Goal: Task Accomplishment & Management: Use online tool/utility

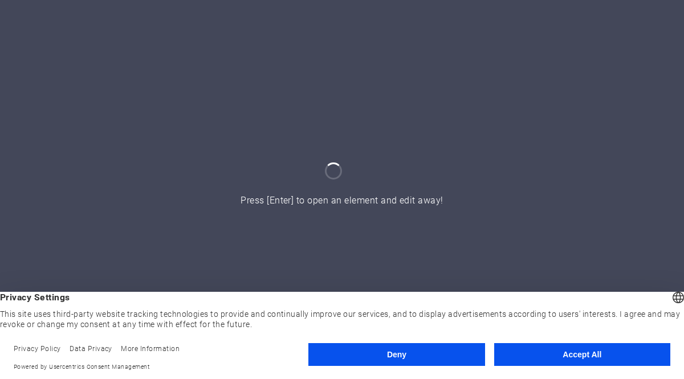
click at [525, 358] on button "Accept All" at bounding box center [582, 354] width 176 height 23
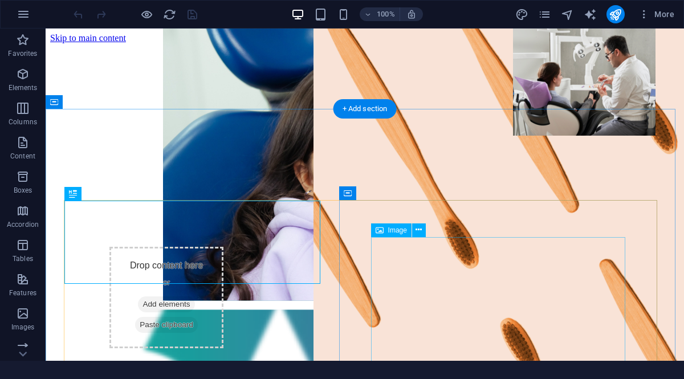
scroll to position [640, 0]
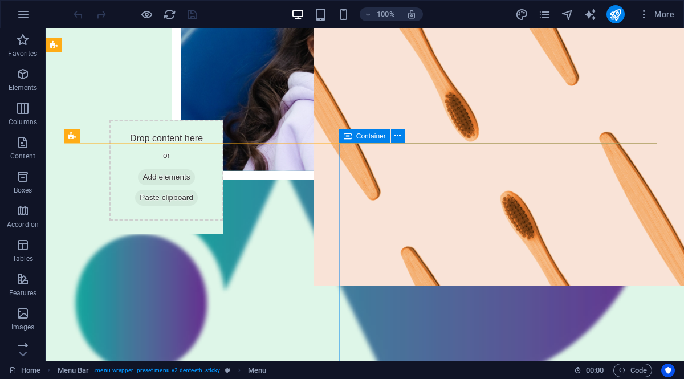
scroll to position [0, 0]
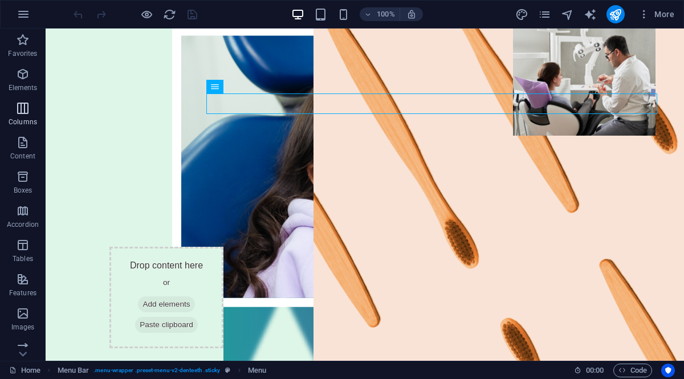
click at [24, 104] on icon "button" at bounding box center [23, 108] width 14 height 14
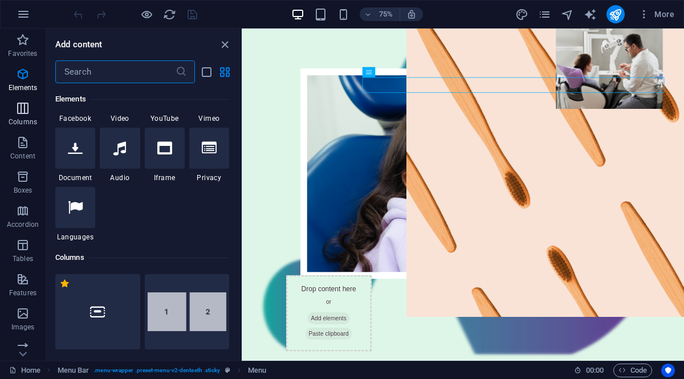
scroll to position [564, 0]
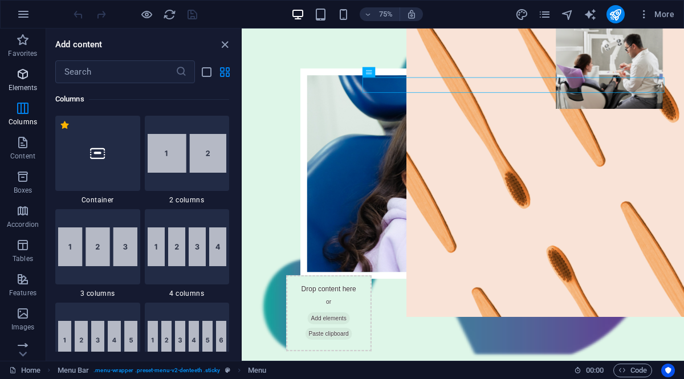
click at [22, 84] on p "Elements" at bounding box center [23, 87] width 29 height 9
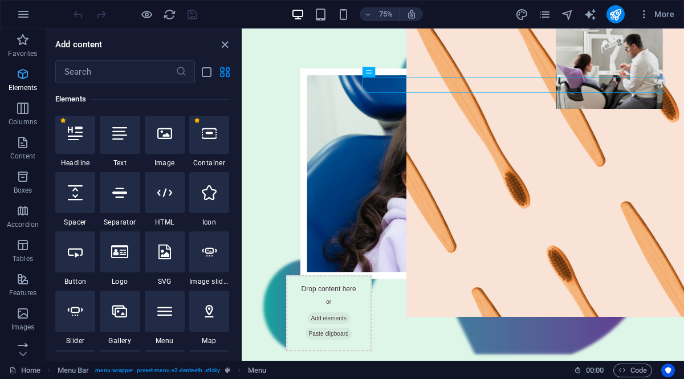
scroll to position [121, 0]
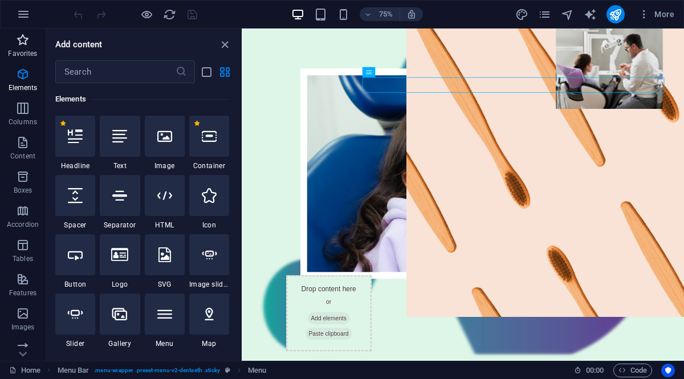
click at [15, 44] on span "Favorites" at bounding box center [23, 46] width 46 height 27
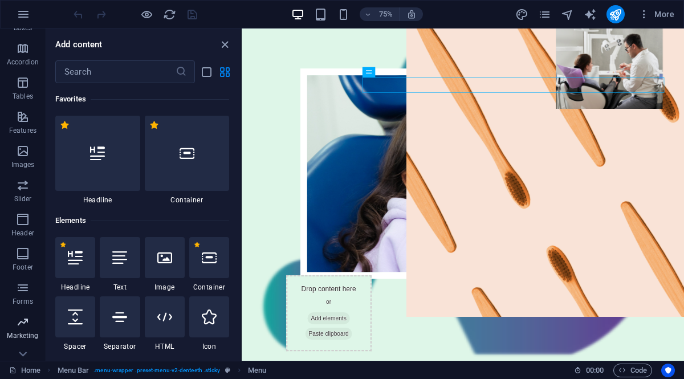
scroll to position [171, 0]
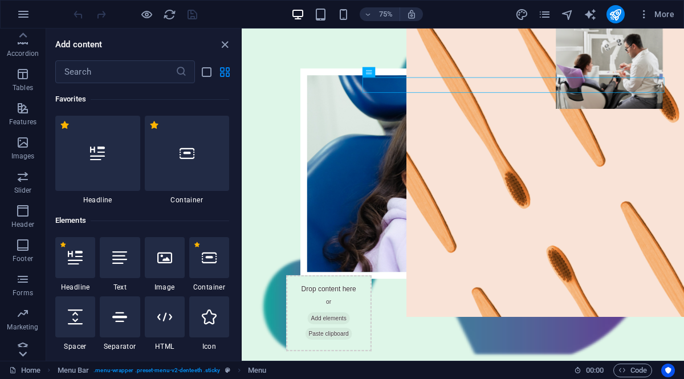
click at [25, 355] on icon at bounding box center [23, 354] width 16 height 16
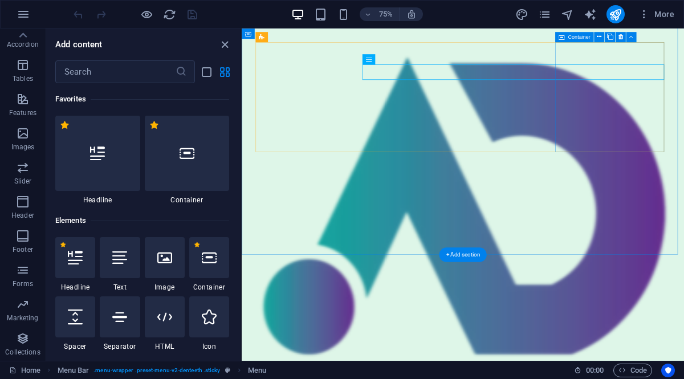
scroll to position [1994, 0]
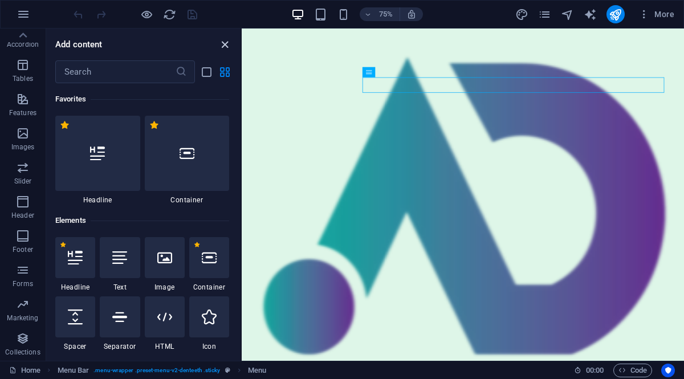
click at [225, 41] on icon "close panel" at bounding box center [224, 44] width 13 height 13
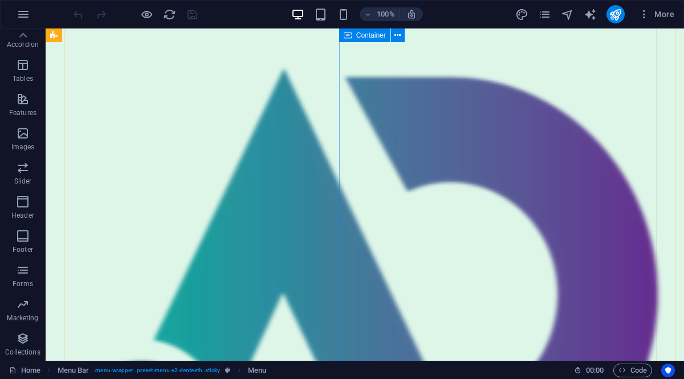
scroll to position [0, 0]
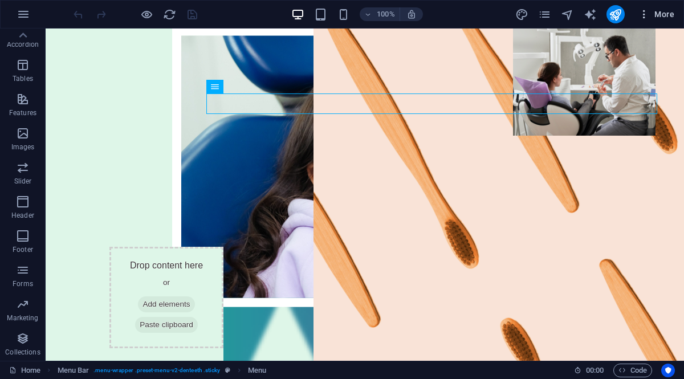
click at [662, 15] on span "More" at bounding box center [656, 14] width 36 height 11
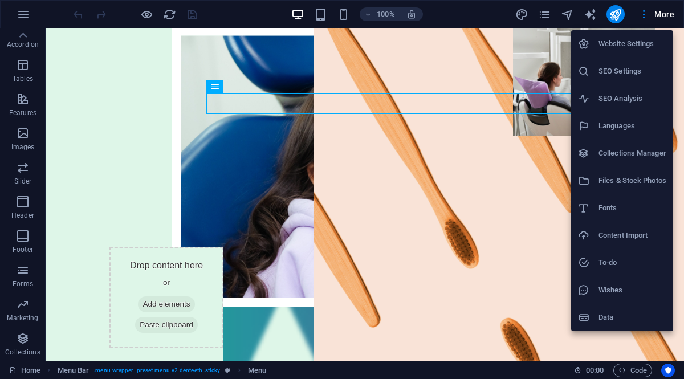
click at [469, 14] on div at bounding box center [342, 189] width 684 height 379
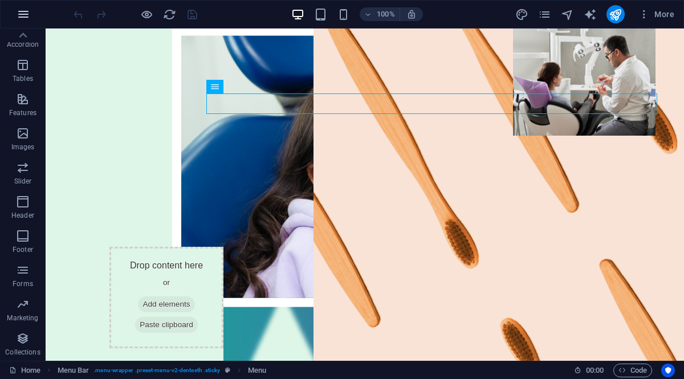
click at [23, 13] on icon "button" at bounding box center [24, 14] width 14 height 14
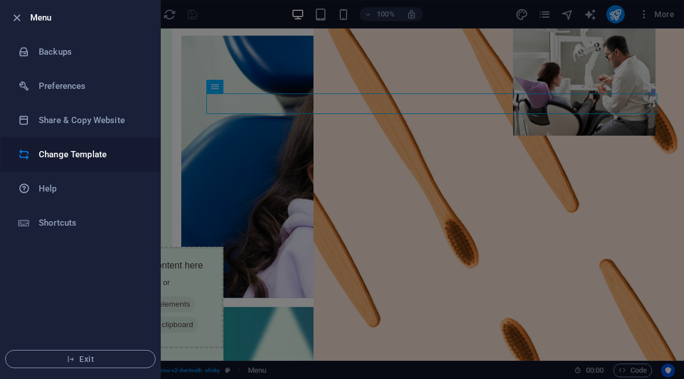
click at [72, 146] on li "Change Template" at bounding box center [80, 154] width 159 height 34
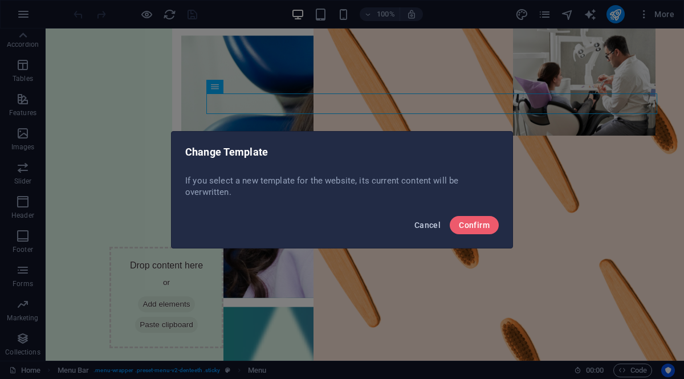
click at [425, 224] on span "Cancel" at bounding box center [427, 224] width 26 height 9
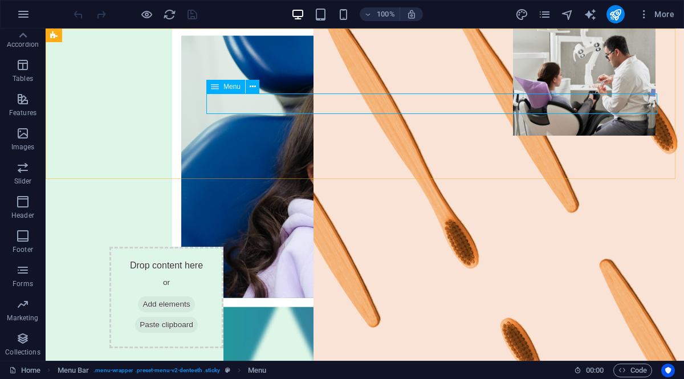
click at [213, 85] on icon at bounding box center [215, 87] width 8 height 14
click at [247, 87] on button at bounding box center [253, 87] width 14 height 14
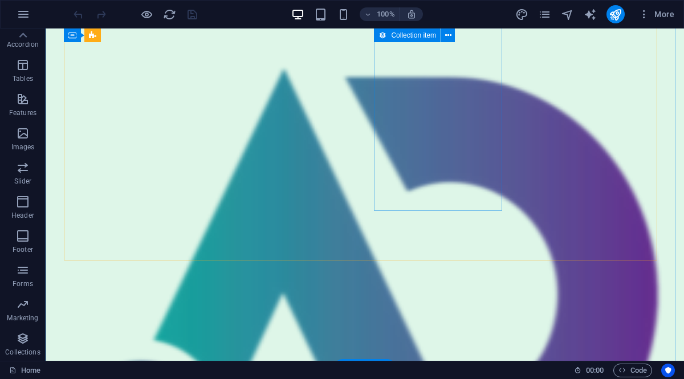
scroll to position [3418, 0]
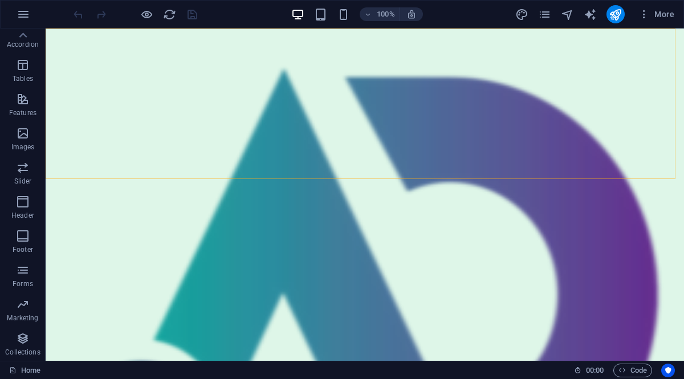
click at [208, 42] on div "Menu Team Services Contact" at bounding box center [365, 297] width 638 height 538
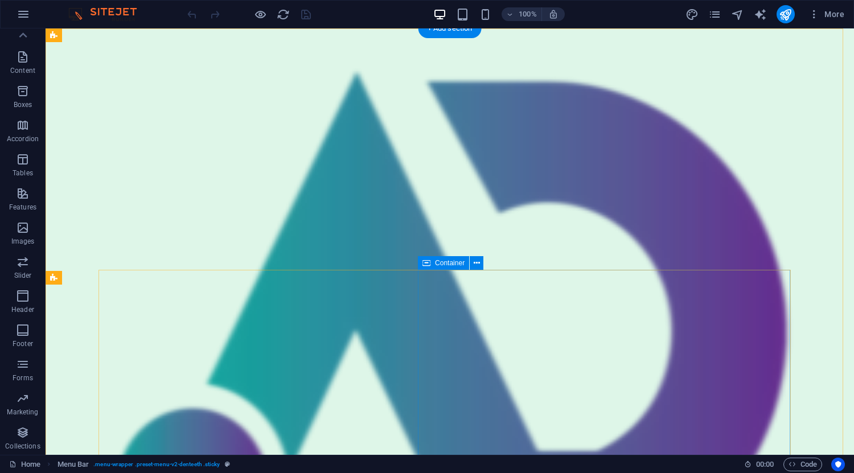
scroll to position [0, 0]
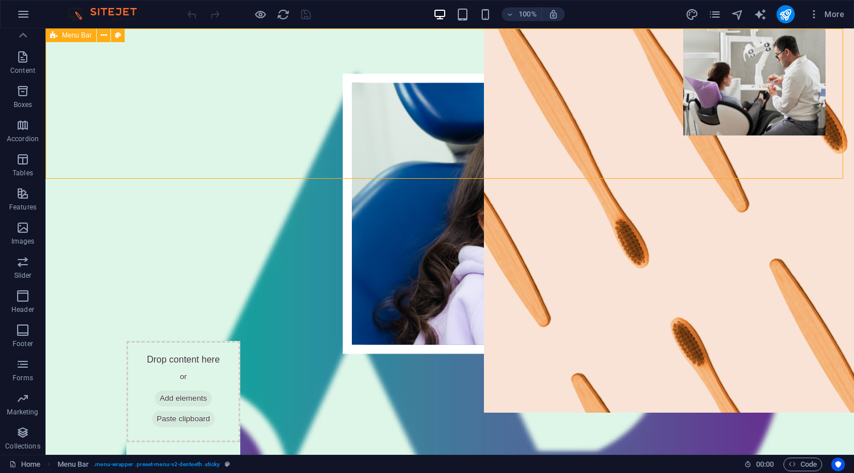
click at [82, 39] on div "Menu Bar" at bounding box center [71, 35] width 51 height 14
click at [103, 33] on icon at bounding box center [104, 36] width 6 height 12
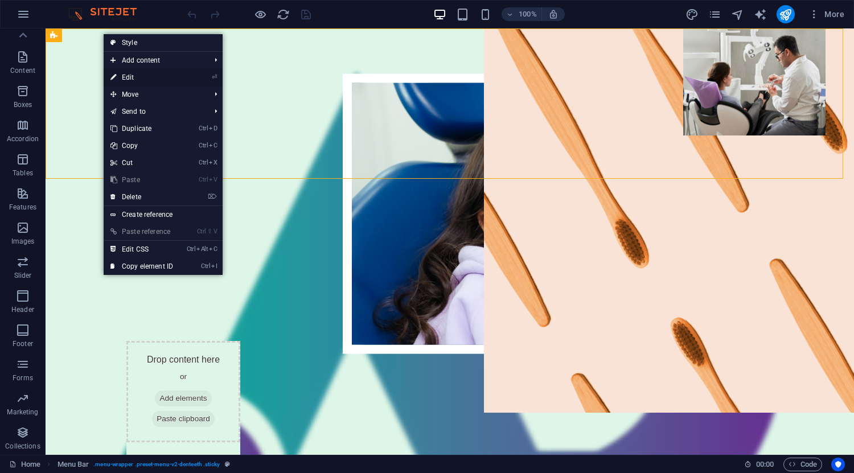
click at [161, 75] on link "⏎ Edit" at bounding box center [142, 77] width 76 height 17
select select "header"
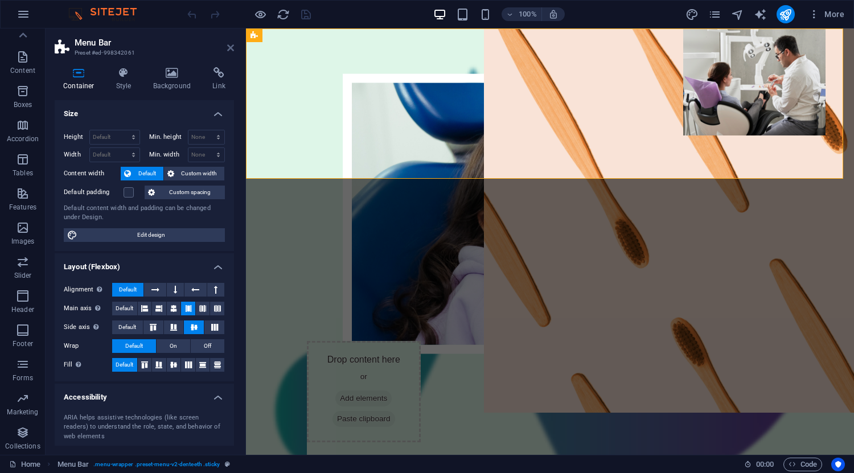
click at [229, 50] on icon at bounding box center [230, 47] width 7 height 9
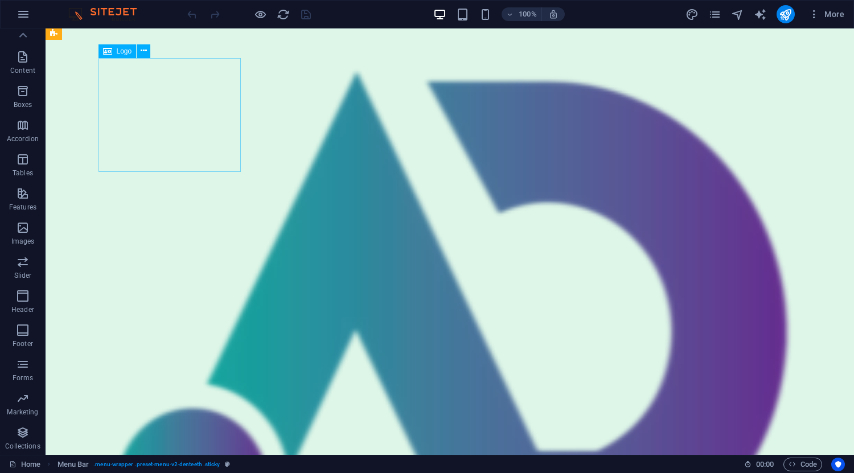
scroll to position [2065, 0]
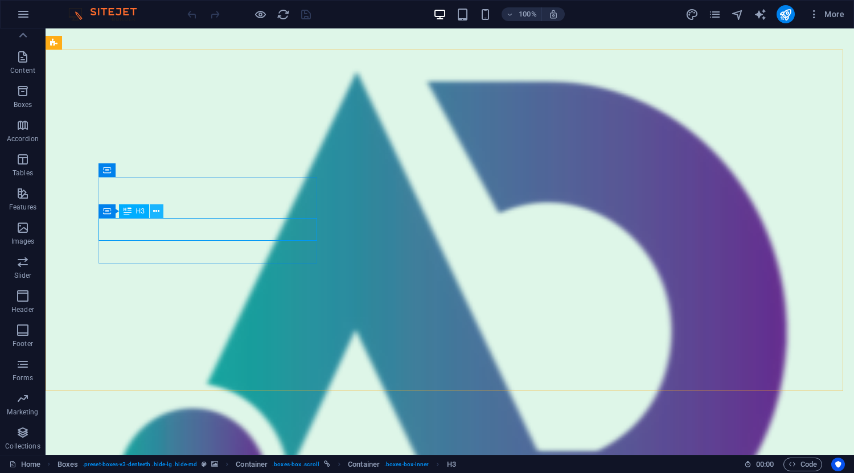
click at [154, 213] on icon at bounding box center [156, 212] width 6 height 12
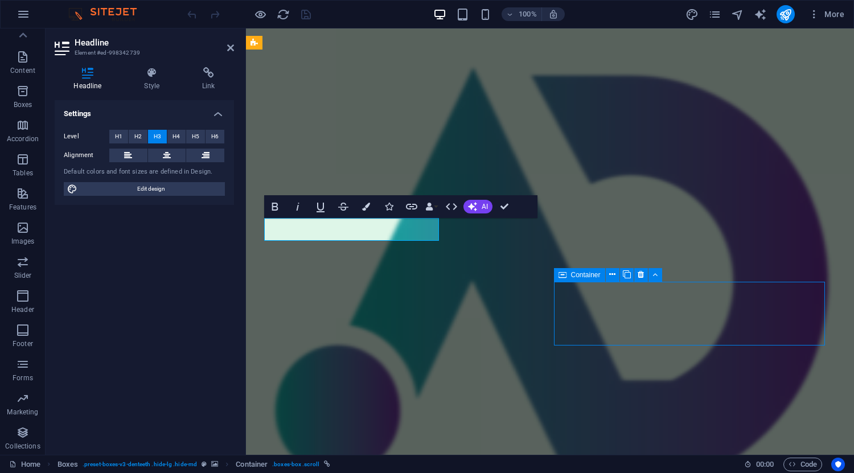
scroll to position [2065, 0]
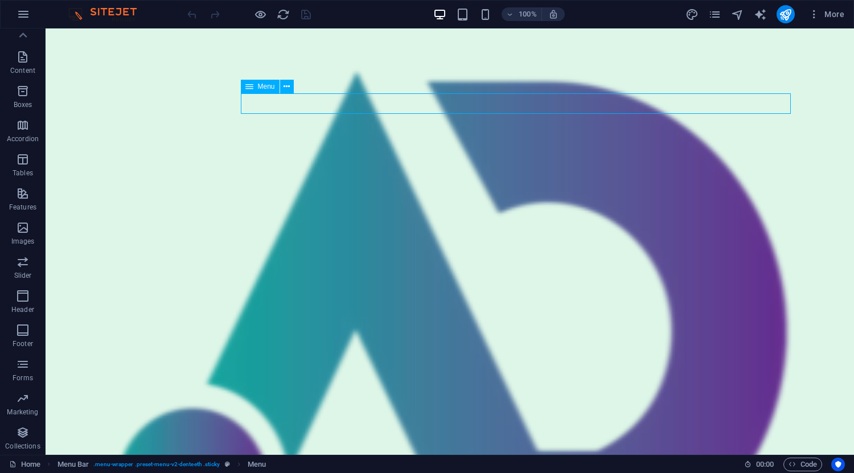
select select "1"
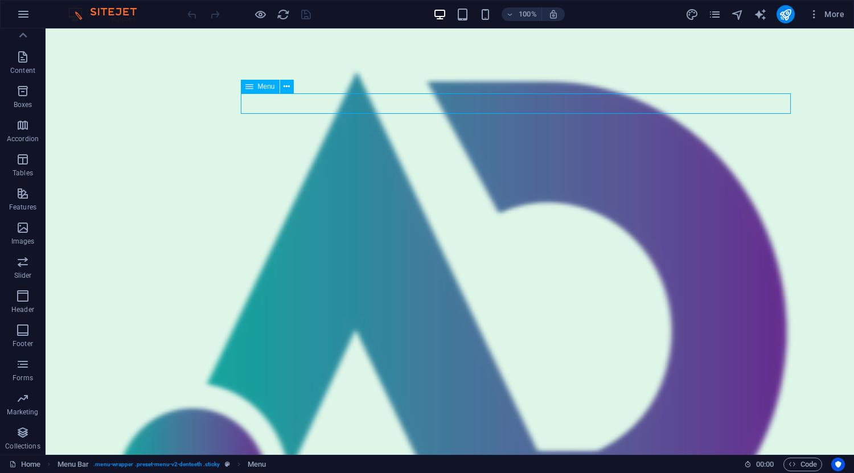
select select
select select "2"
select select
select select "3"
select select
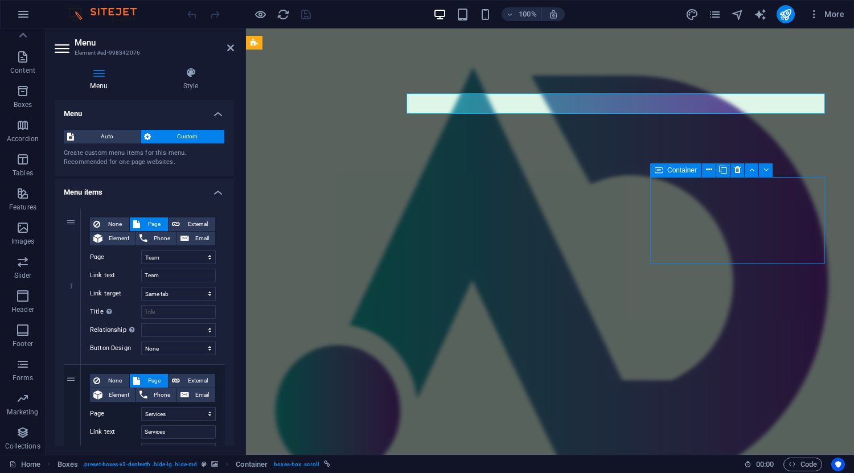
scroll to position [2065, 0]
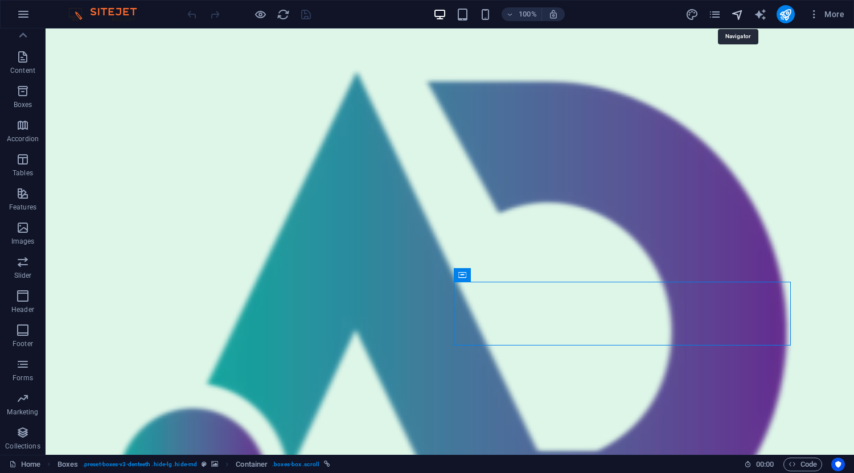
click at [683, 13] on icon "navigator" at bounding box center [737, 14] width 13 height 13
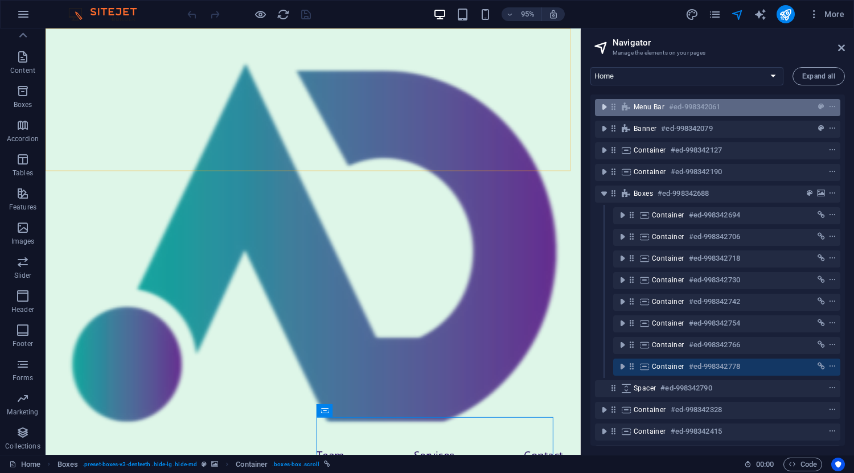
click at [608, 108] on icon "toggle-expand" at bounding box center [604, 106] width 11 height 11
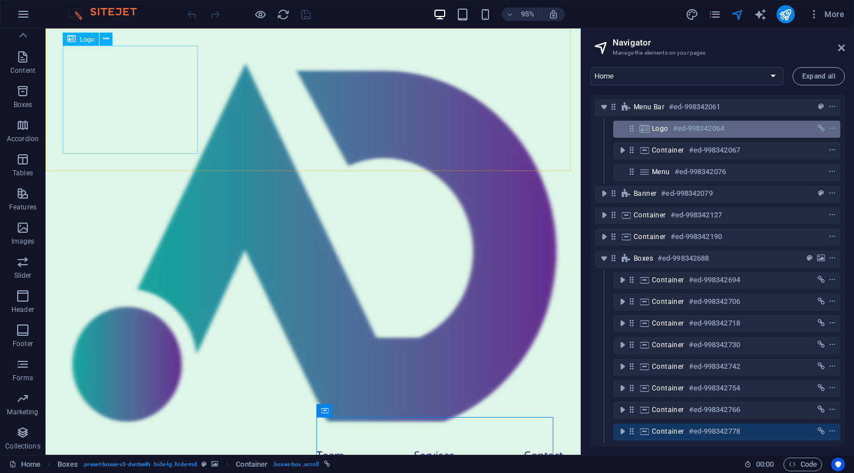
click at [683, 125] on h6 "#ed-998342064" at bounding box center [698, 129] width 51 height 14
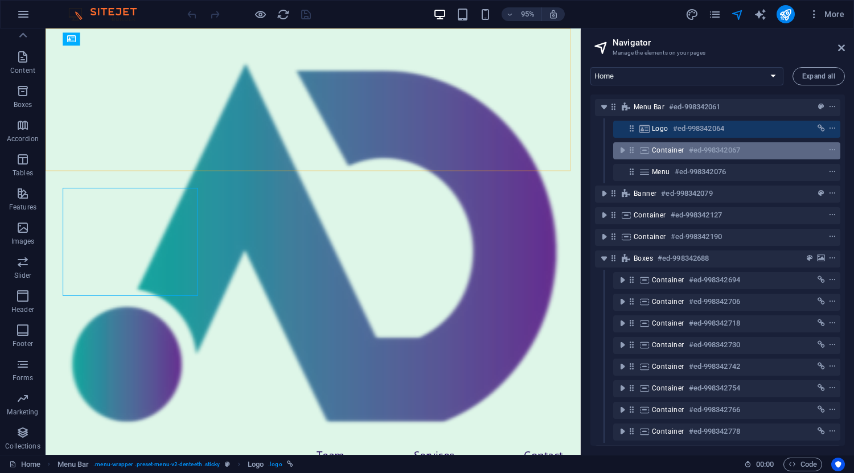
click at [678, 149] on span "Container" at bounding box center [668, 150] width 32 height 9
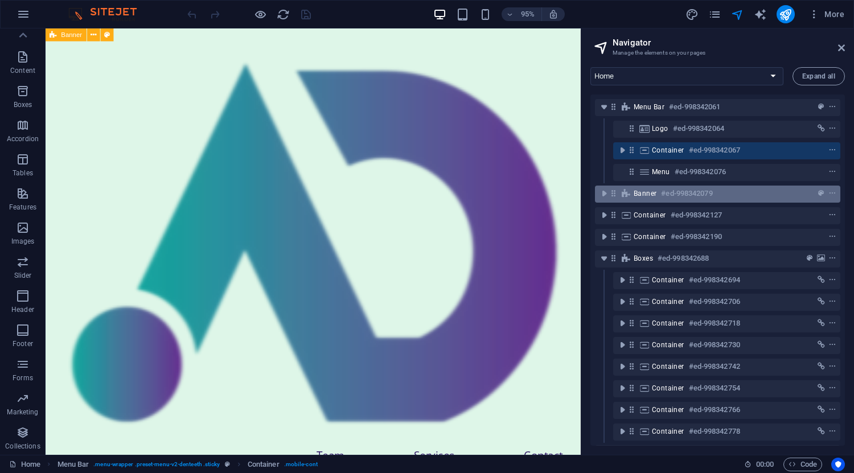
click at [665, 194] on h6 "#ed-998342079" at bounding box center [686, 194] width 51 height 14
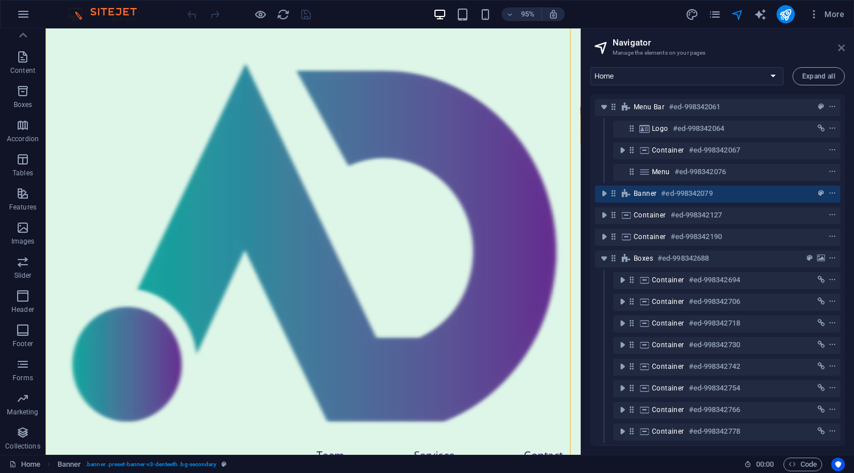
drag, startPoint x: 842, startPoint y: 44, endPoint x: 797, endPoint y: 16, distance: 53.3
click at [683, 44] on icon at bounding box center [842, 47] width 7 height 9
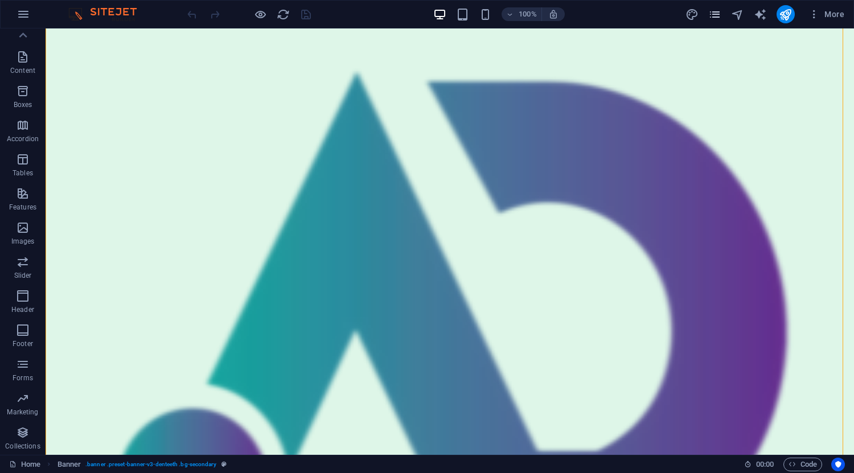
click at [683, 13] on icon "pages" at bounding box center [715, 14] width 13 height 13
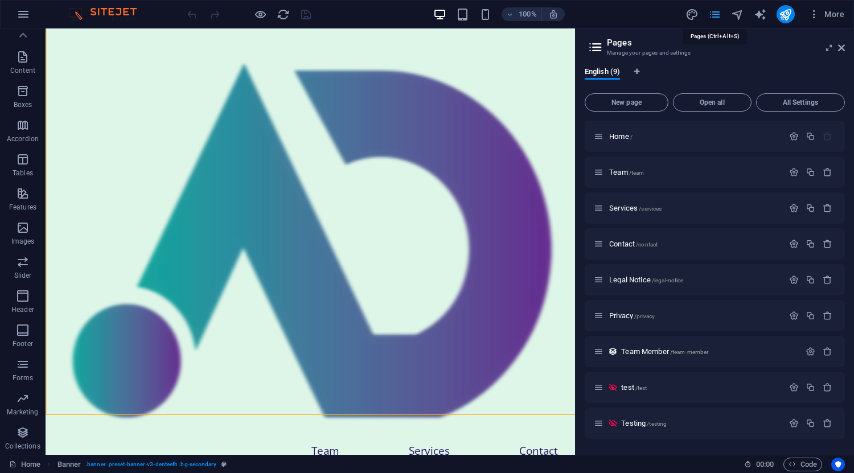
scroll to position [262, 0]
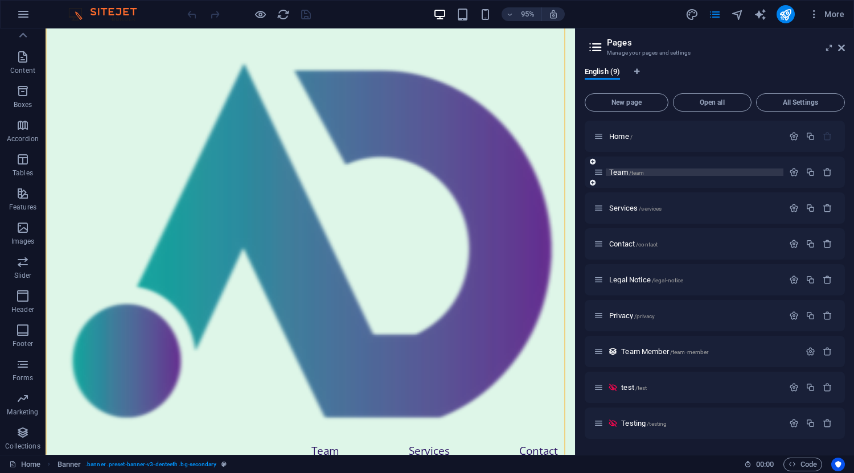
click at [683, 169] on p "Team /team" at bounding box center [695, 172] width 171 height 7
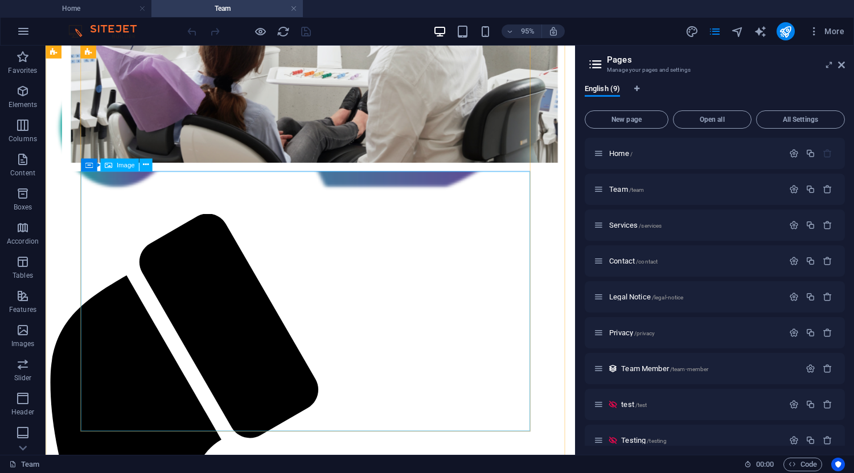
scroll to position [136, 0]
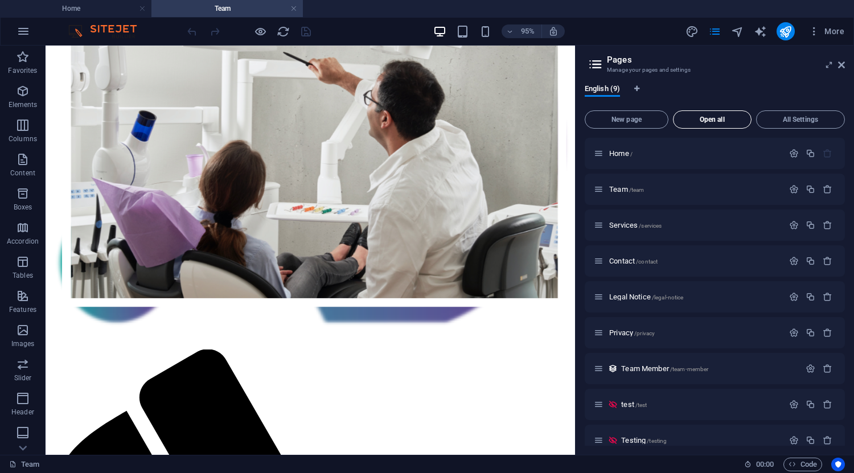
click at [683, 121] on span "Open all" at bounding box center [712, 119] width 68 height 7
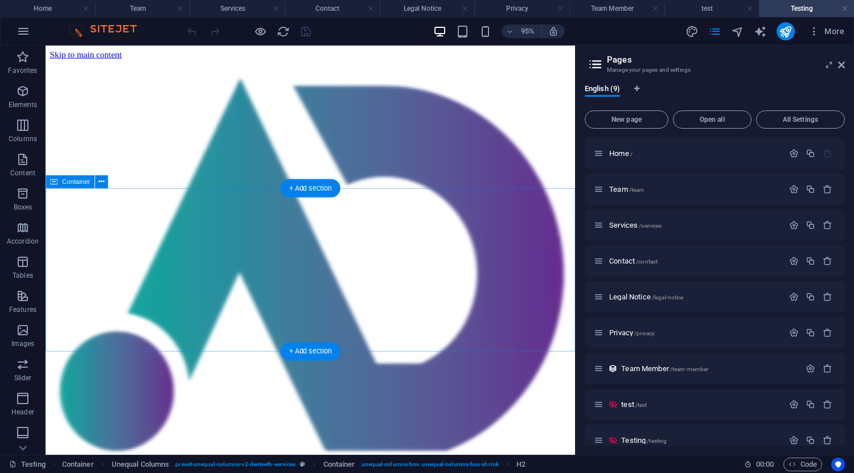
scroll to position [0, 0]
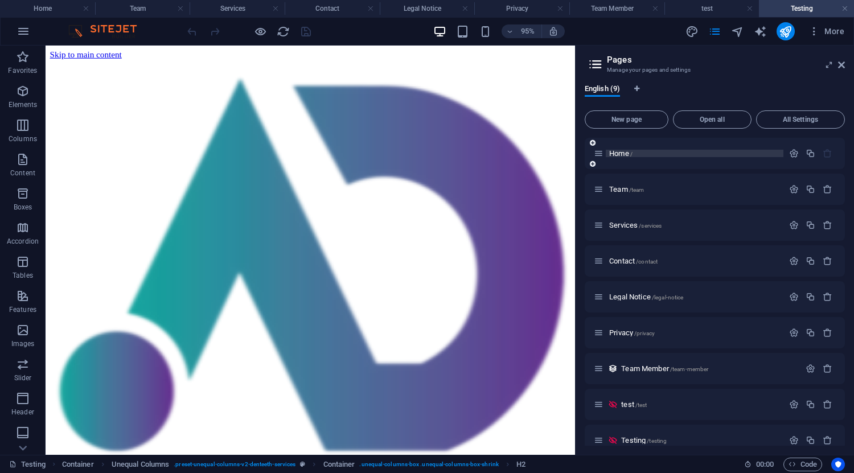
click at [621, 150] on span "Home /" at bounding box center [621, 153] width 23 height 9
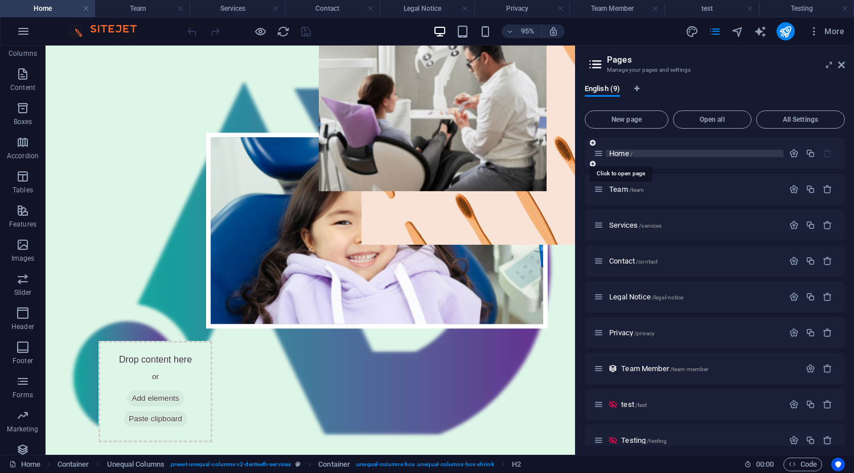
click at [626, 152] on span "Home /" at bounding box center [621, 153] width 23 height 9
click at [627, 191] on span "Team /team" at bounding box center [627, 189] width 35 height 9
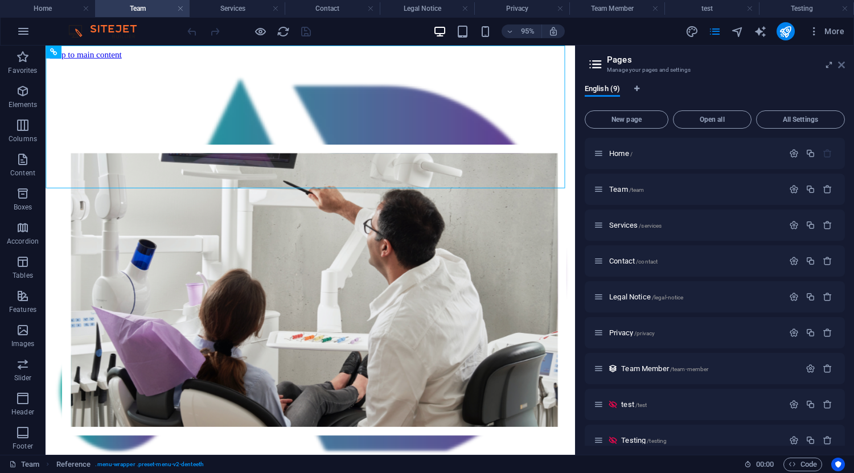
click at [683, 68] on icon at bounding box center [842, 64] width 7 height 9
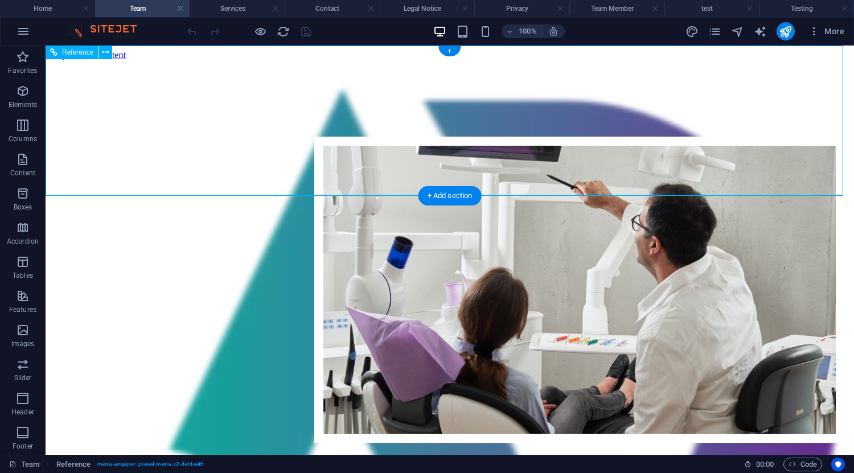
click at [195, 131] on div at bounding box center [450, 381] width 800 height 642
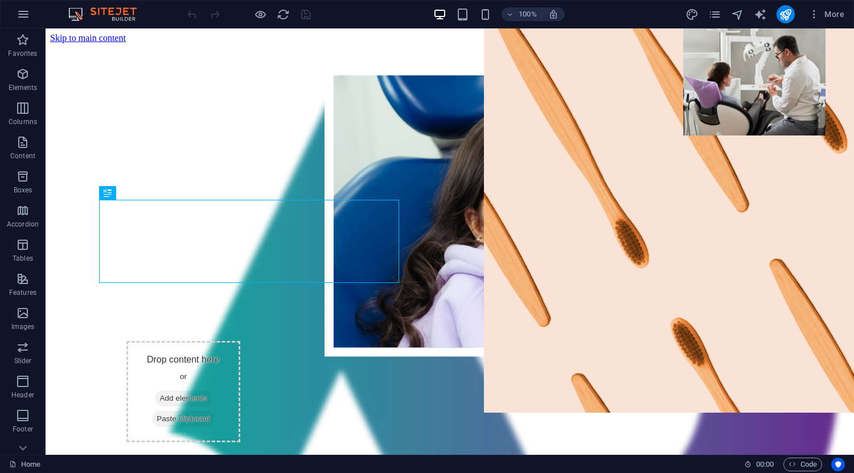
scroll to position [607, 0]
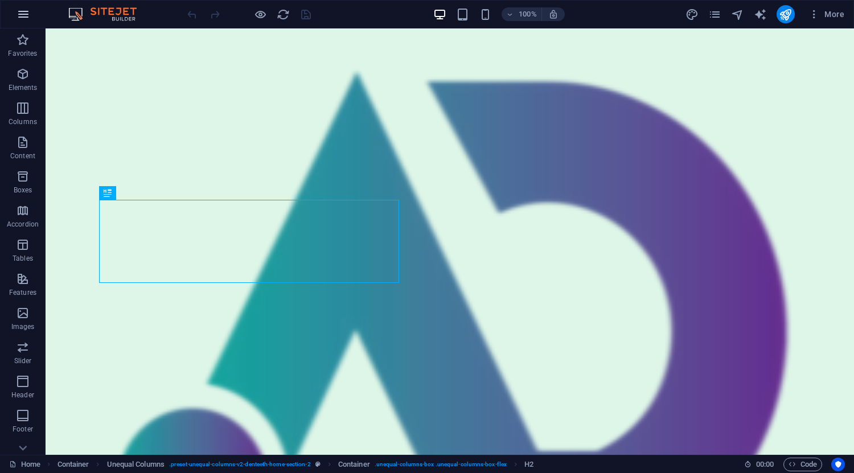
click at [26, 15] on icon "button" at bounding box center [24, 14] width 14 height 14
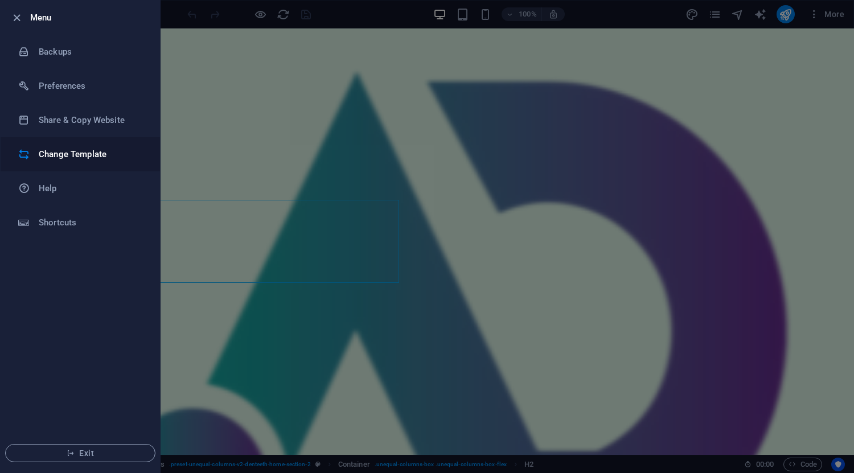
click at [81, 155] on h6 "Change Template" at bounding box center [91, 155] width 105 height 14
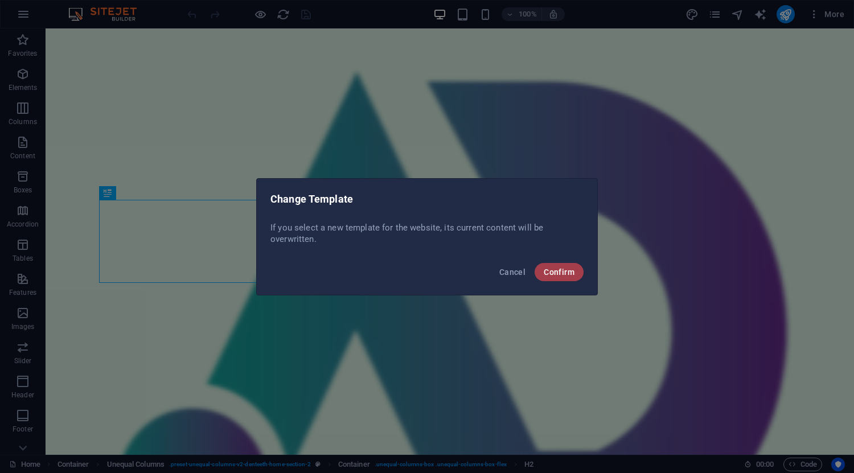
click at [573, 270] on span "Confirm" at bounding box center [559, 272] width 31 height 9
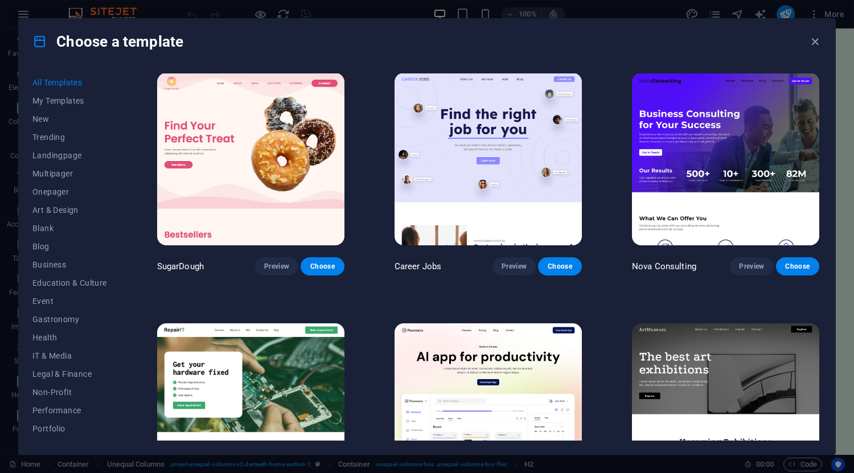
scroll to position [0, 0]
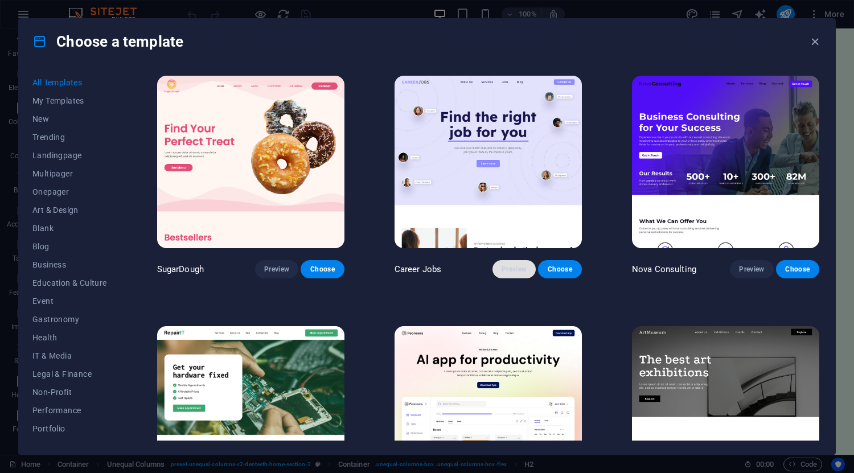
click at [514, 271] on span "Preview" at bounding box center [514, 269] width 25 height 9
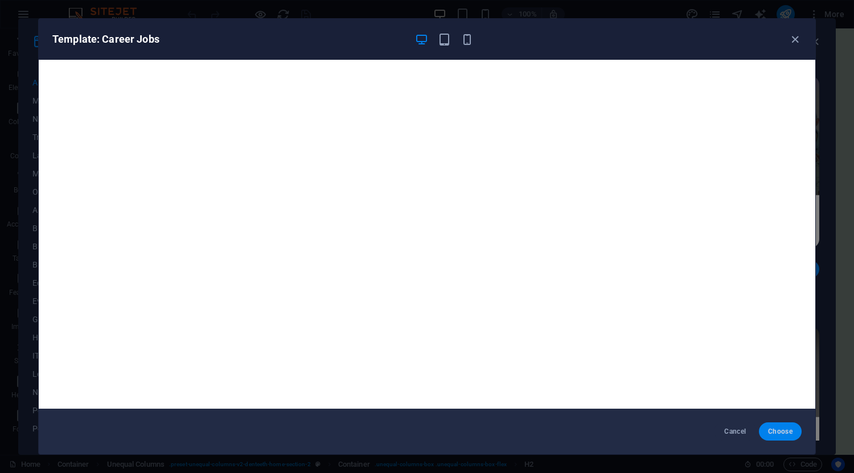
click at [770, 436] on span "Choose" at bounding box center [780, 431] width 24 height 9
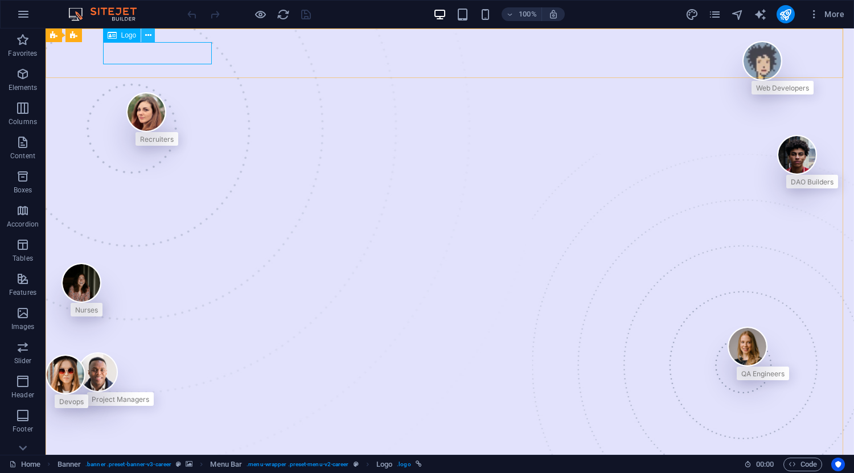
click at [146, 37] on icon at bounding box center [148, 36] width 6 height 12
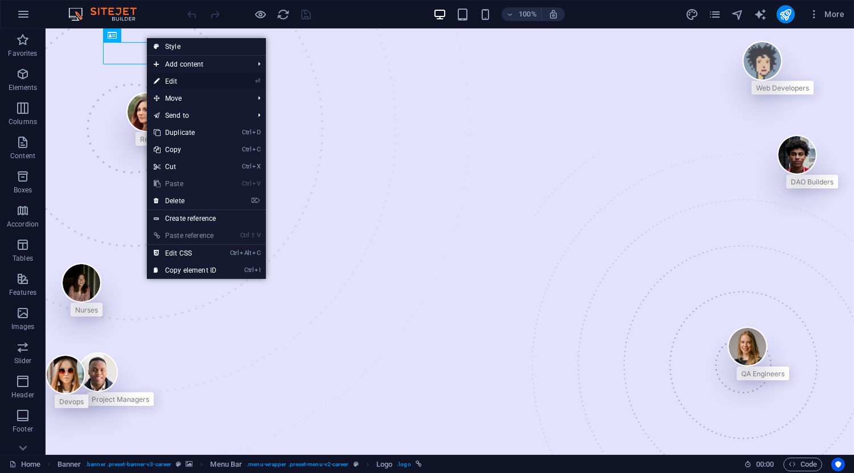
click at [185, 82] on link "⏎ Edit" at bounding box center [185, 81] width 76 height 17
select select "px"
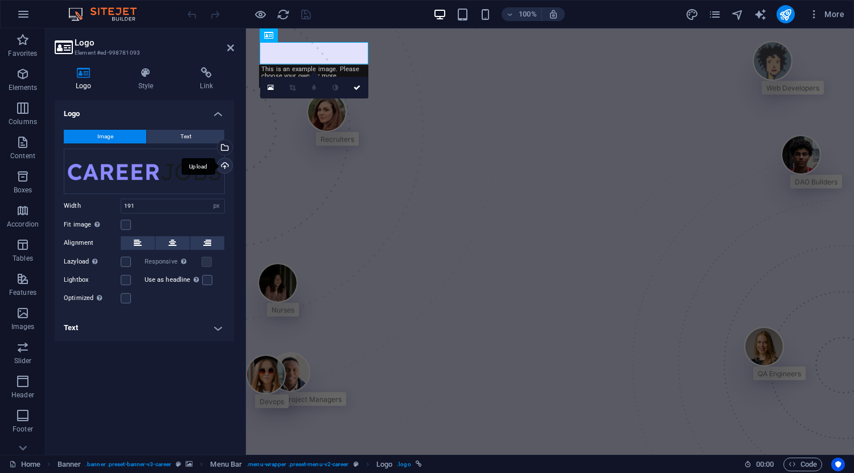
click at [227, 163] on div "Upload" at bounding box center [223, 166] width 17 height 17
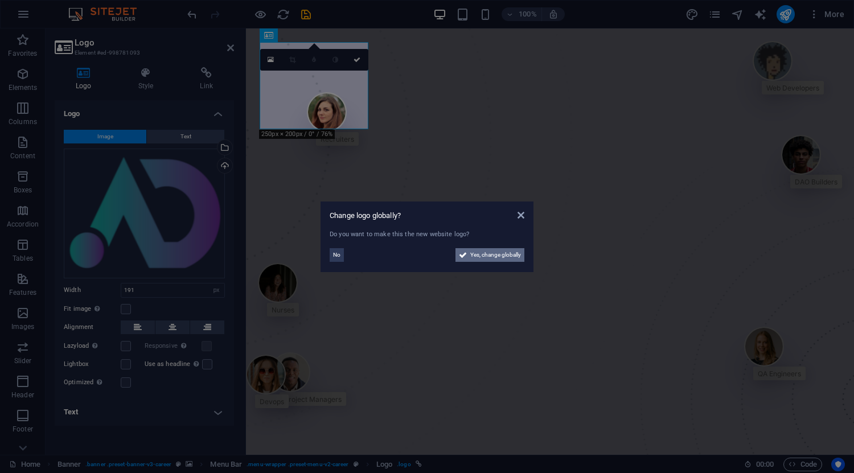
click at [475, 256] on span "Yes, change globally" at bounding box center [496, 255] width 51 height 14
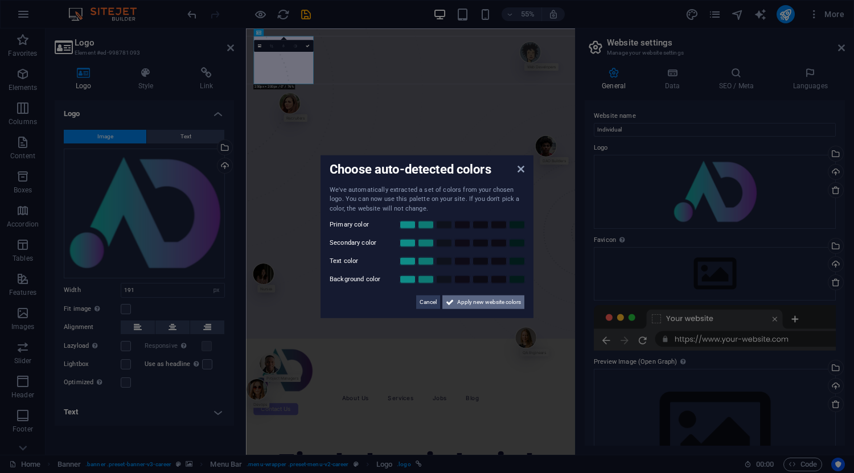
click at [482, 302] on span "Apply new website colors" at bounding box center [489, 303] width 64 height 14
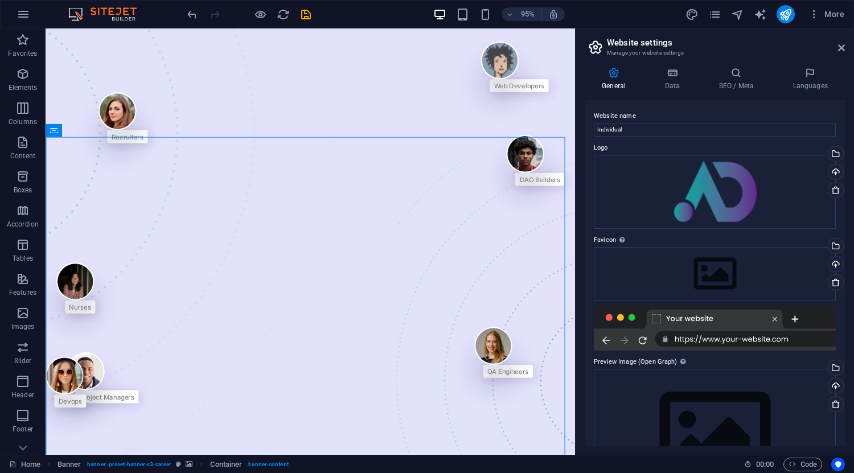
click at [798, 13] on div "More" at bounding box center [767, 14] width 163 height 18
click at [788, 21] on button "publish" at bounding box center [786, 14] width 18 height 18
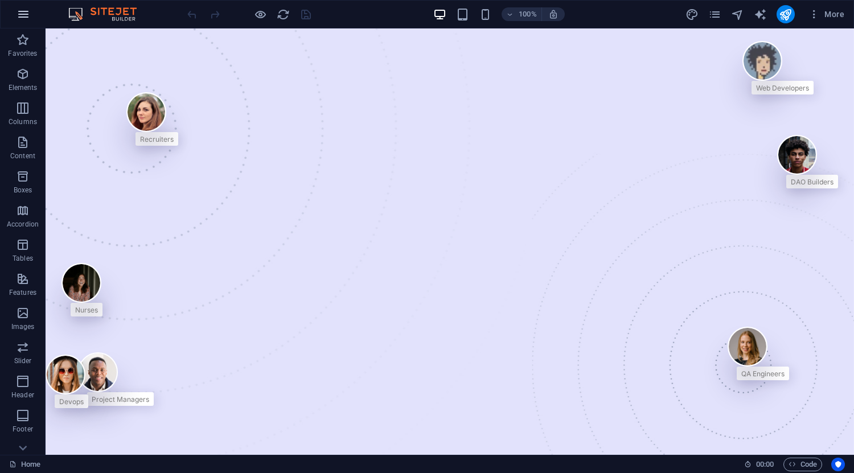
click at [20, 12] on icon "button" at bounding box center [24, 14] width 14 height 14
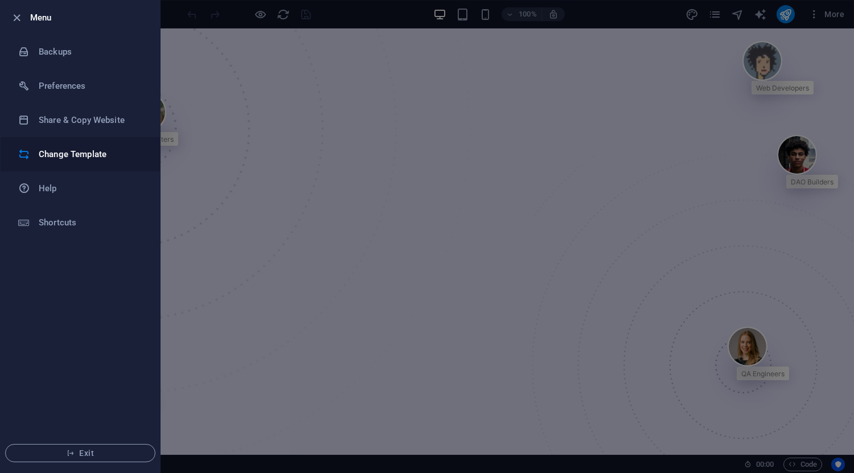
click at [72, 152] on h6 "Change Template" at bounding box center [91, 155] width 105 height 14
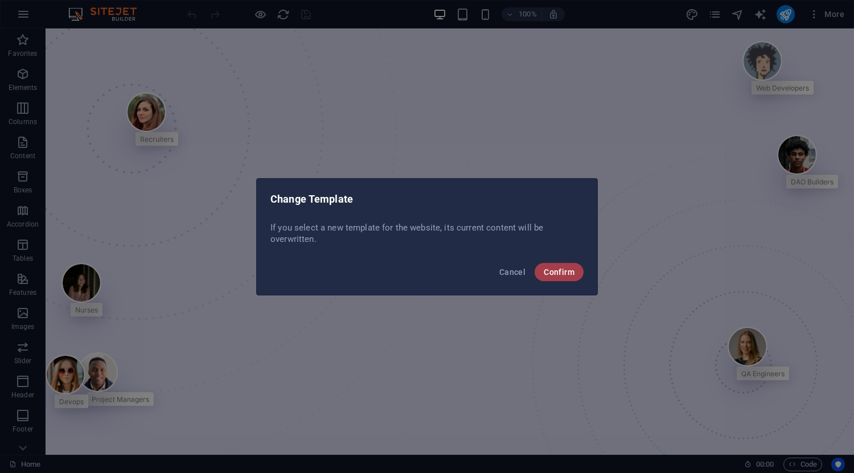
click at [553, 268] on span "Confirm" at bounding box center [559, 272] width 31 height 9
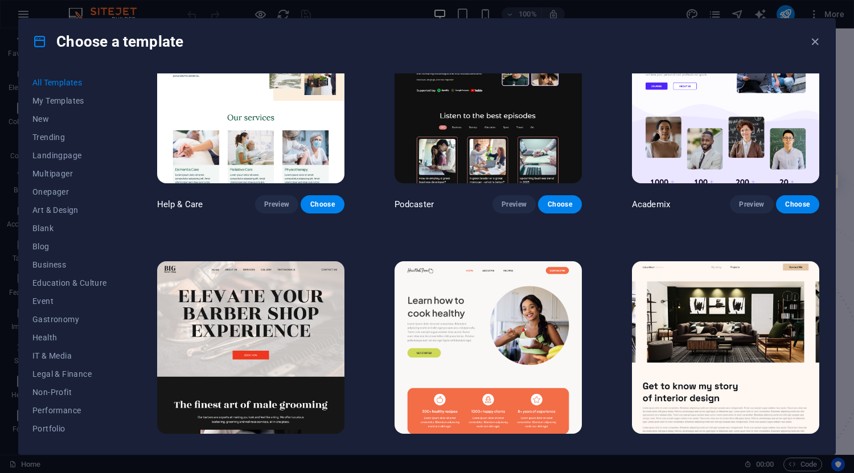
scroll to position [1282, 0]
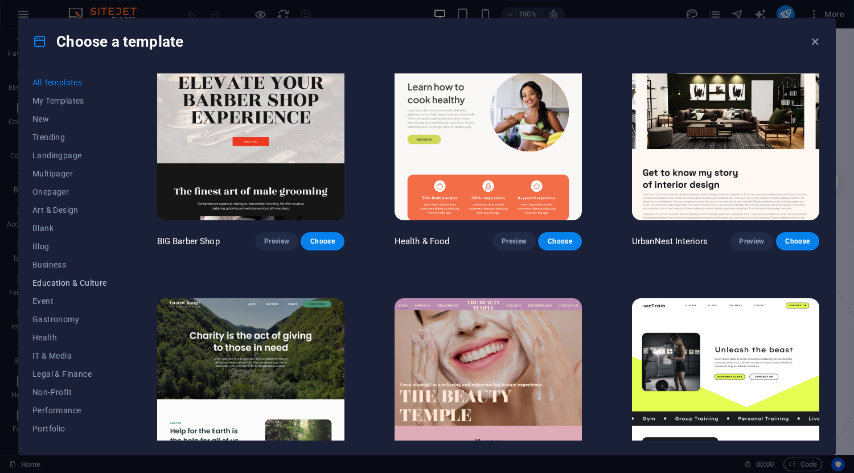
click at [89, 285] on span "Education & Culture" at bounding box center [69, 283] width 75 height 9
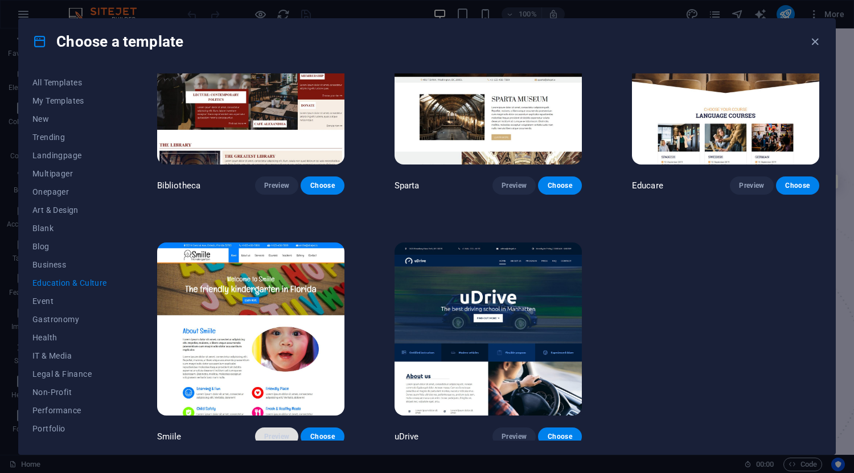
click at [280, 432] on span "Preview" at bounding box center [276, 436] width 25 height 9
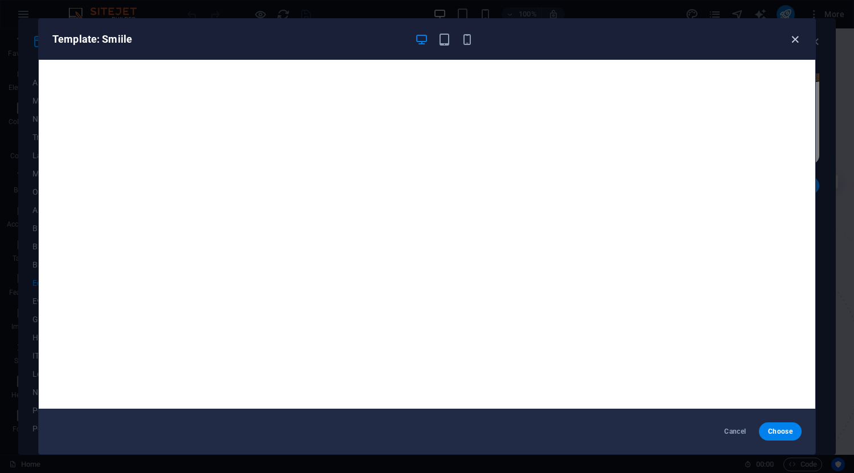
click at [793, 42] on icon "button" at bounding box center [795, 39] width 13 height 13
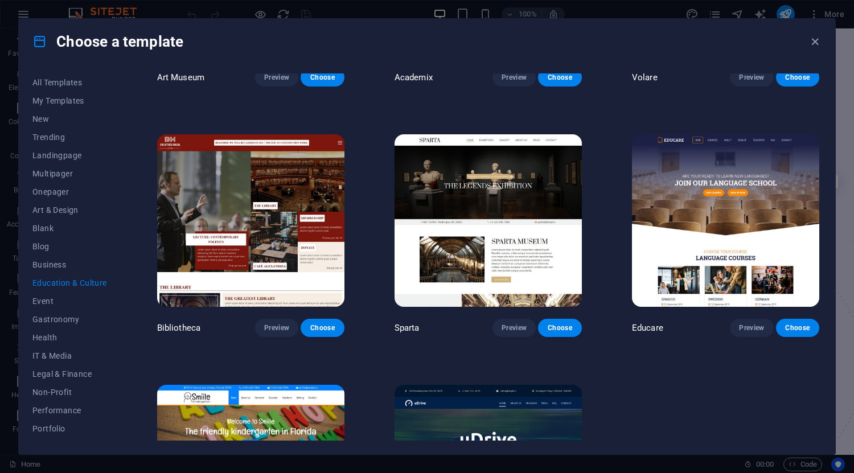
scroll to position [0, 0]
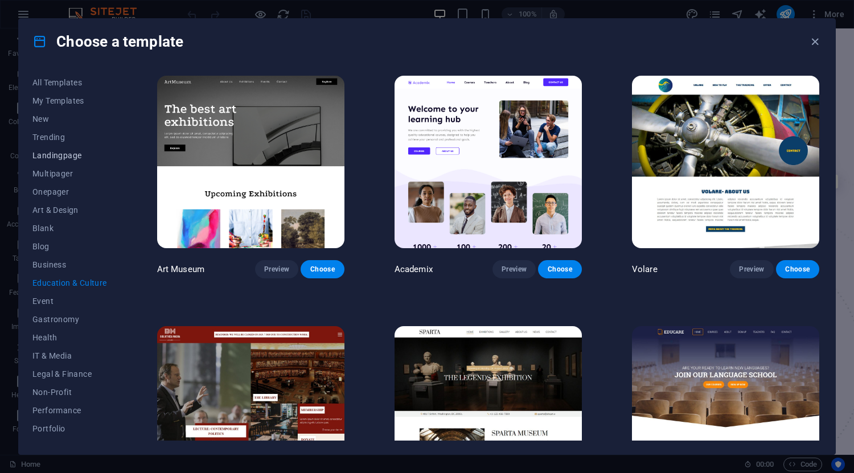
click at [75, 159] on span "Landingpage" at bounding box center [69, 155] width 75 height 9
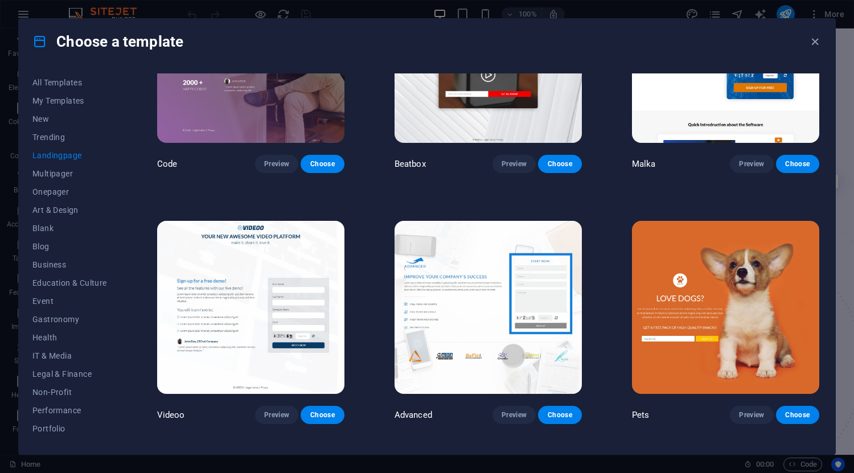
scroll to position [71, 0]
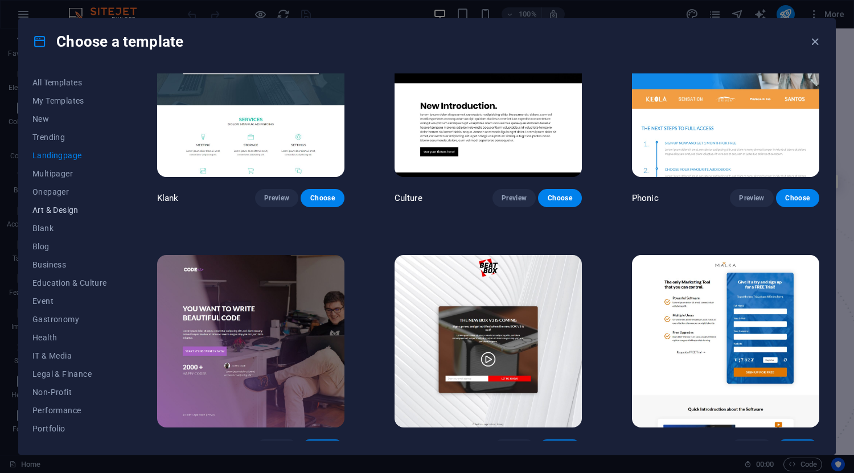
click at [74, 208] on span "Art & Design" at bounding box center [69, 210] width 75 height 9
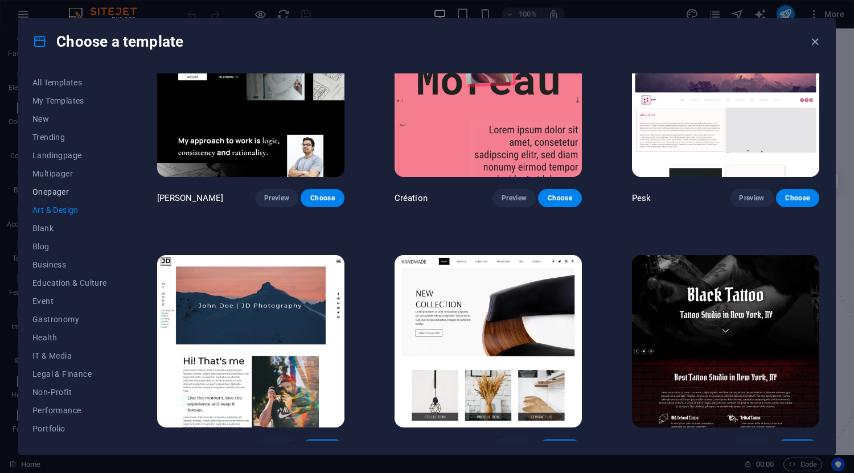
click at [64, 185] on button "Onepager" at bounding box center [69, 192] width 75 height 18
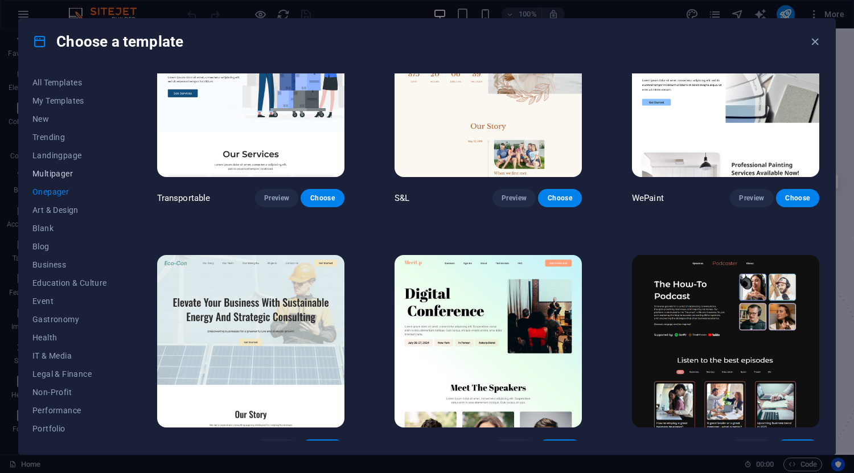
click at [70, 170] on span "Multipager" at bounding box center [69, 173] width 75 height 9
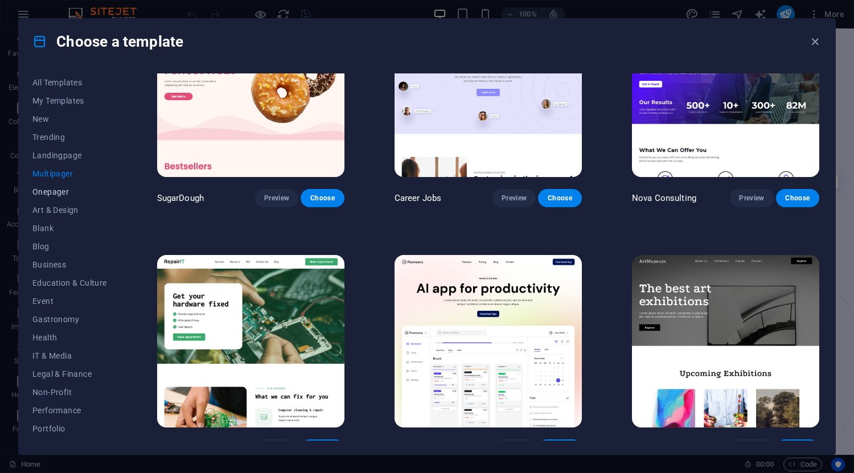
click at [63, 194] on span "Onepager" at bounding box center [69, 191] width 75 height 9
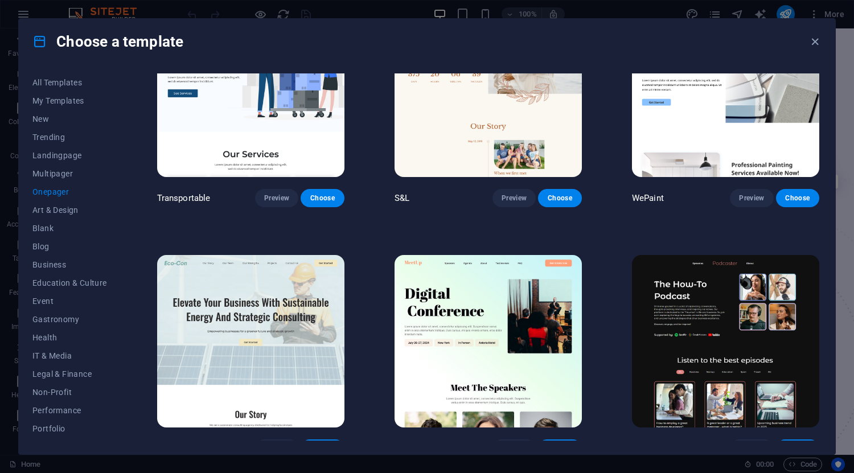
scroll to position [0, 0]
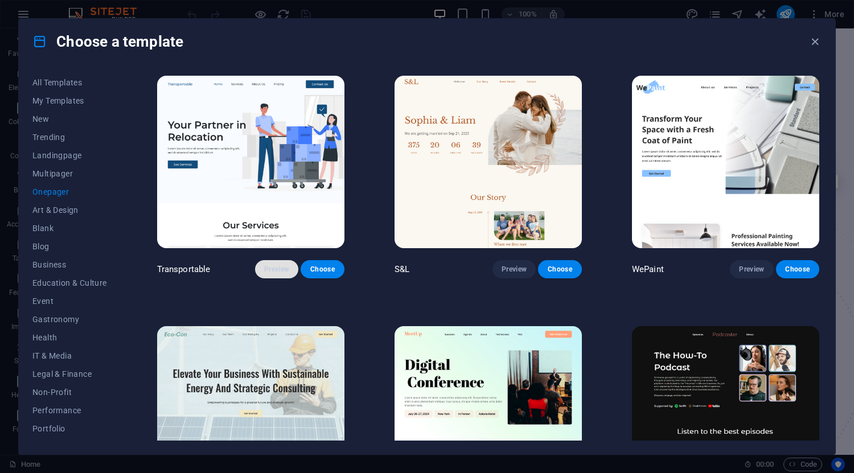
click at [272, 268] on span "Preview" at bounding box center [276, 269] width 25 height 9
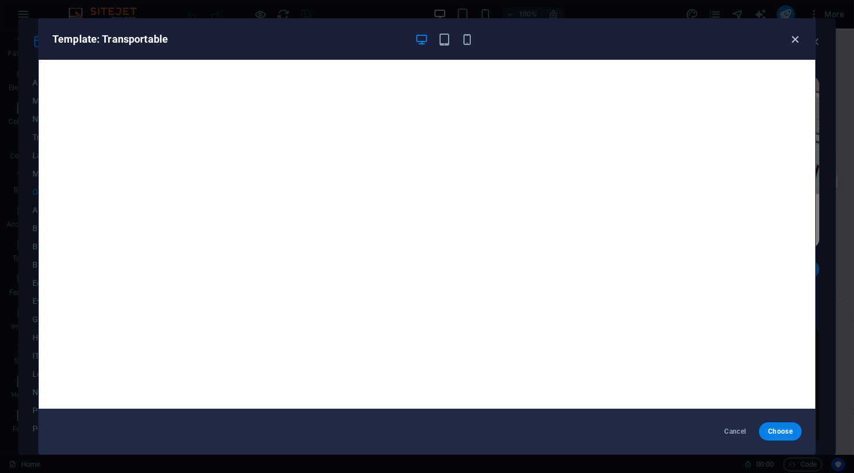
click at [795, 40] on icon "button" at bounding box center [795, 39] width 13 height 13
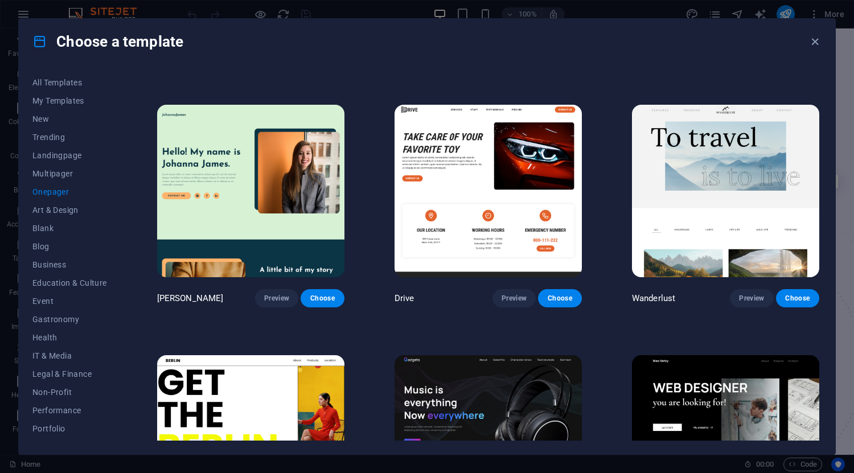
scroll to position [854, 0]
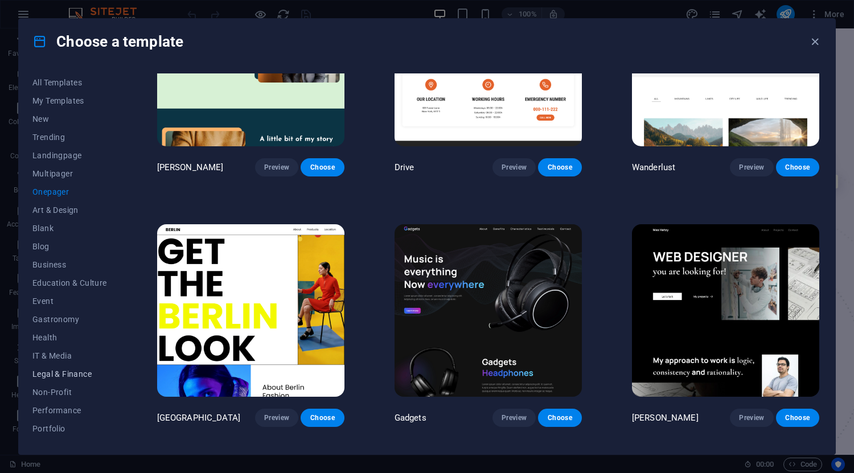
click at [66, 377] on span "Legal & Finance" at bounding box center [69, 374] width 75 height 9
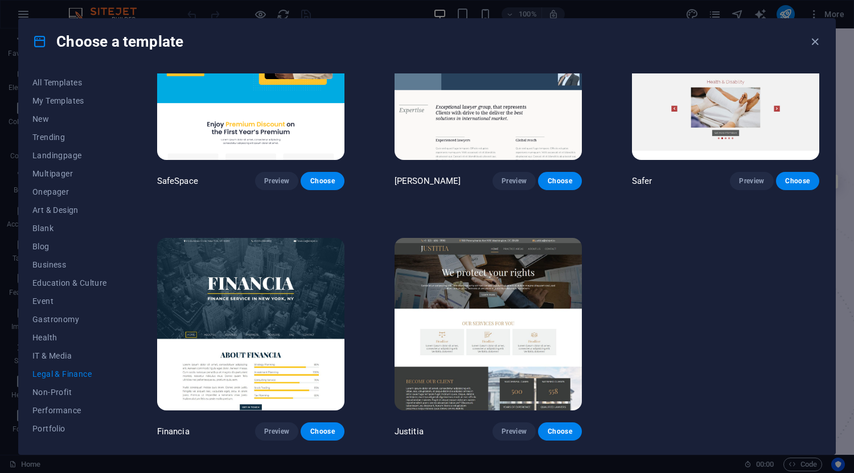
scroll to position [0, 0]
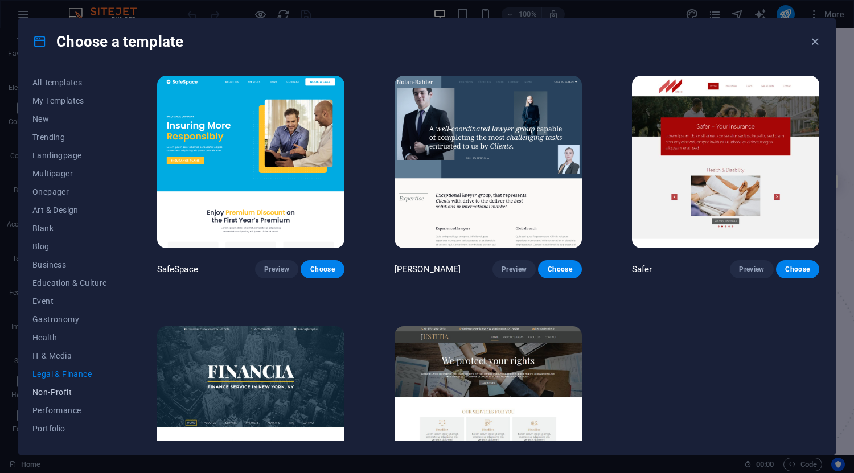
click at [67, 389] on span "Non-Profit" at bounding box center [69, 392] width 75 height 9
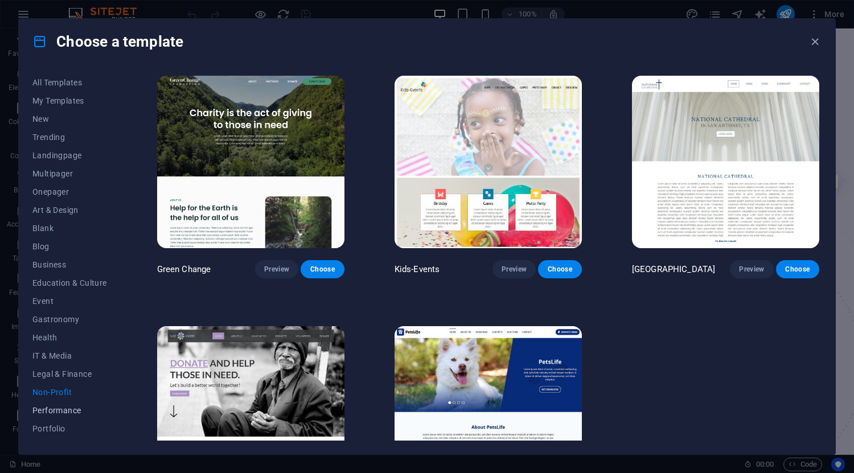
click at [67, 411] on span "Performance" at bounding box center [69, 410] width 75 height 9
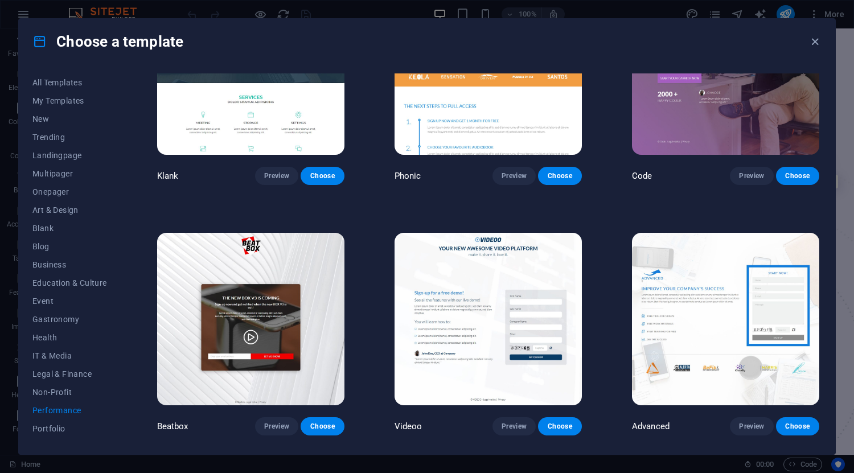
scroll to position [142, 0]
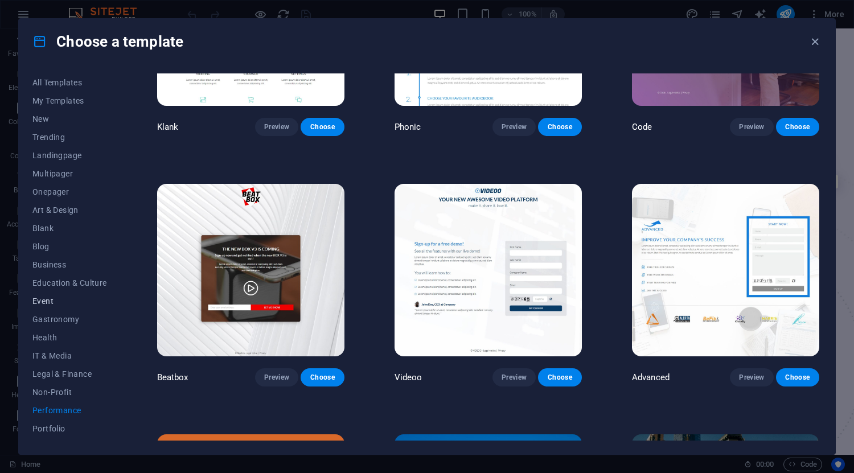
click at [75, 297] on span "Event" at bounding box center [69, 301] width 75 height 9
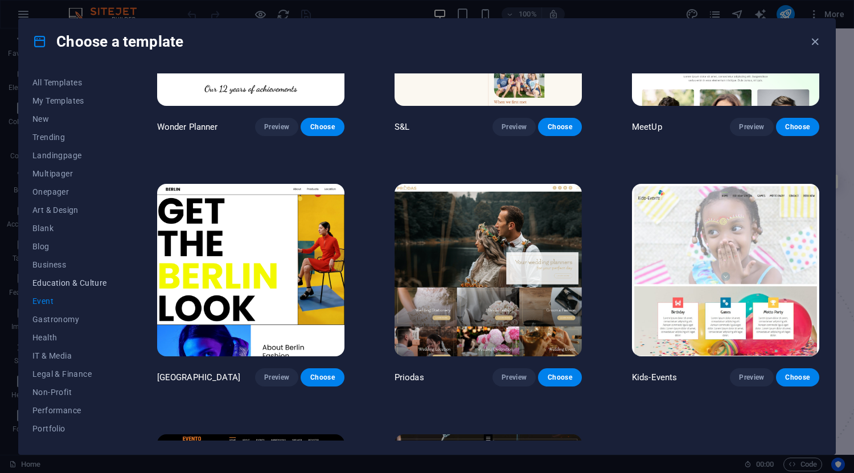
click at [77, 287] on span "Education & Culture" at bounding box center [69, 283] width 75 height 9
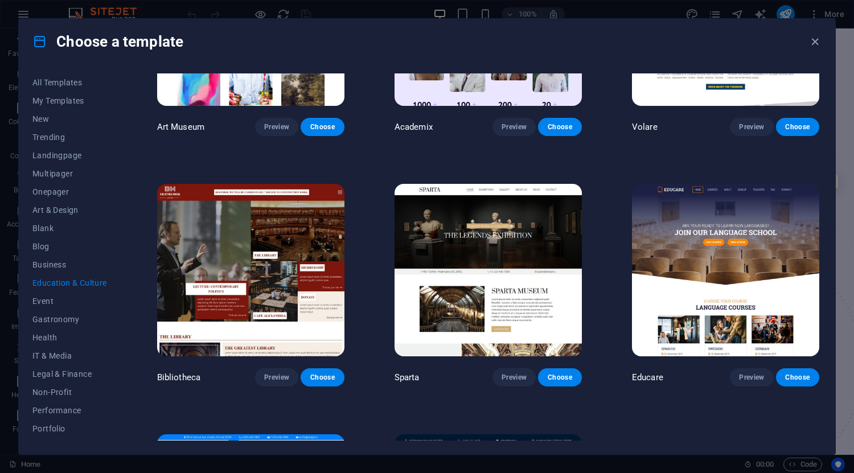
scroll to position [334, 0]
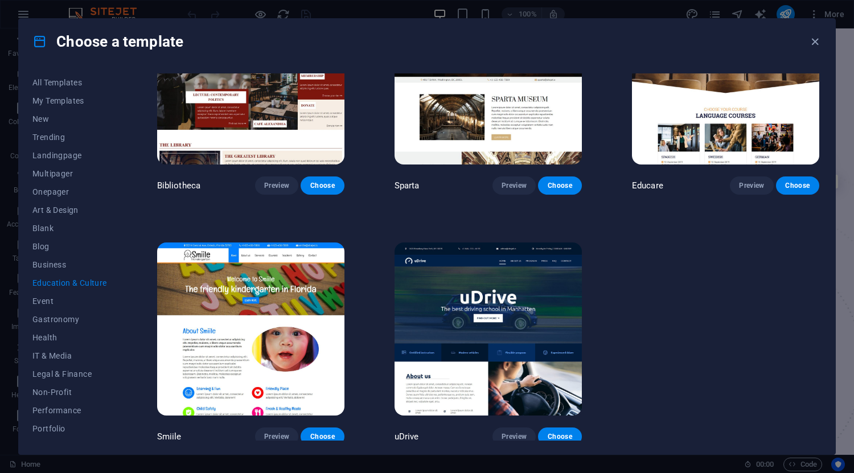
click at [333, 441] on div "All Templates My Templates New Trending Landingpage Multipager Onepager Art & D…" at bounding box center [427, 259] width 817 height 390
click at [333, 437] on button "Choose" at bounding box center [322, 437] width 43 height 18
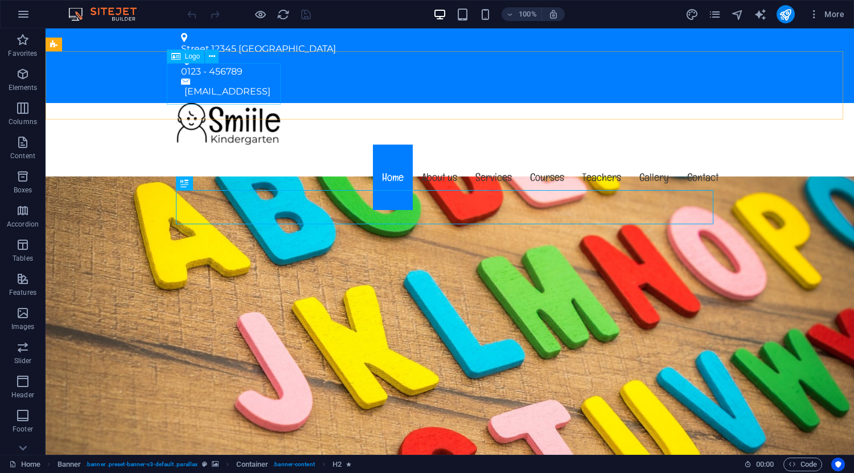
click at [185, 55] on span "Logo" at bounding box center [192, 56] width 15 height 7
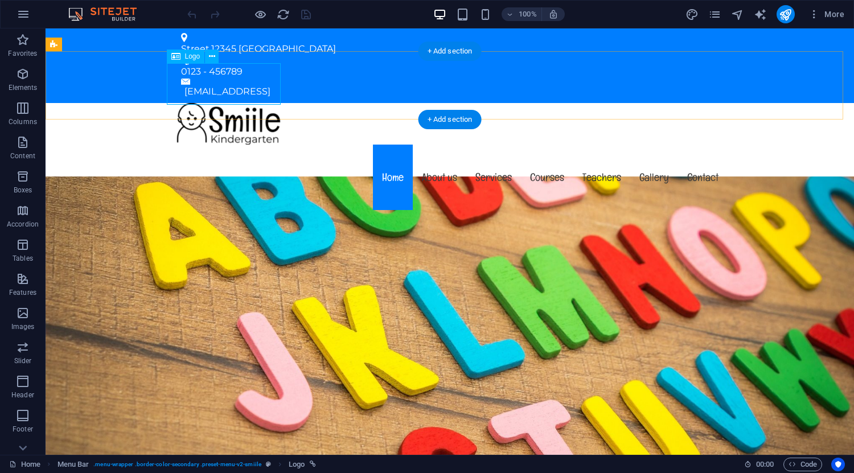
click at [195, 103] on div at bounding box center [450, 124] width 556 height 42
click at [213, 54] on icon at bounding box center [212, 57] width 6 height 12
click at [748, 103] on div "Menu Home About us Services Courses Teachers Gallery Contact" at bounding box center [450, 158] width 809 height 110
click at [248, 103] on div at bounding box center [450, 124] width 556 height 42
click at [224, 103] on div at bounding box center [450, 124] width 556 height 42
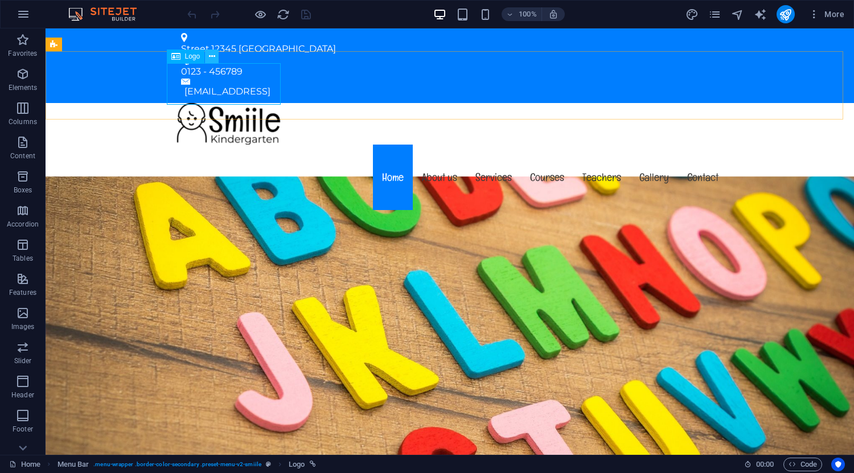
click at [215, 57] on icon at bounding box center [212, 57] width 6 height 12
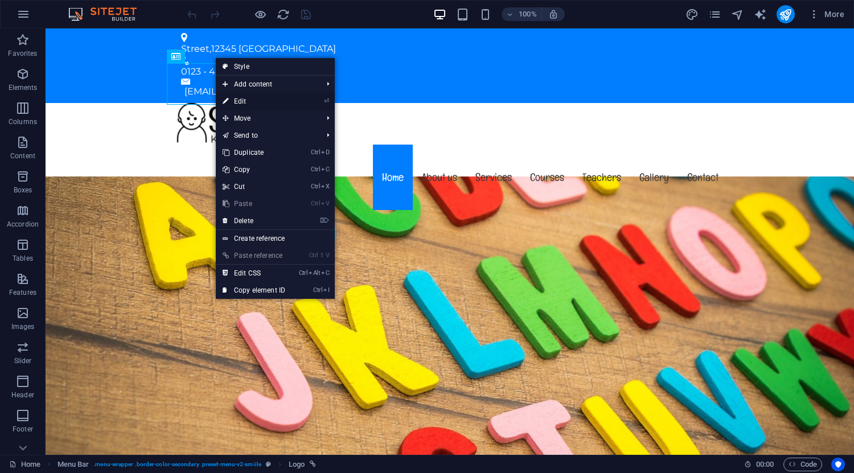
click at [322, 97] on li "⏎ Edit" at bounding box center [275, 101] width 119 height 17
click at [248, 98] on link "⏎ Edit" at bounding box center [254, 101] width 76 height 17
click at [47, 103] on div "Menu Home About us Services Courses Teachers Gallery Contact" at bounding box center [450, 158] width 809 height 110
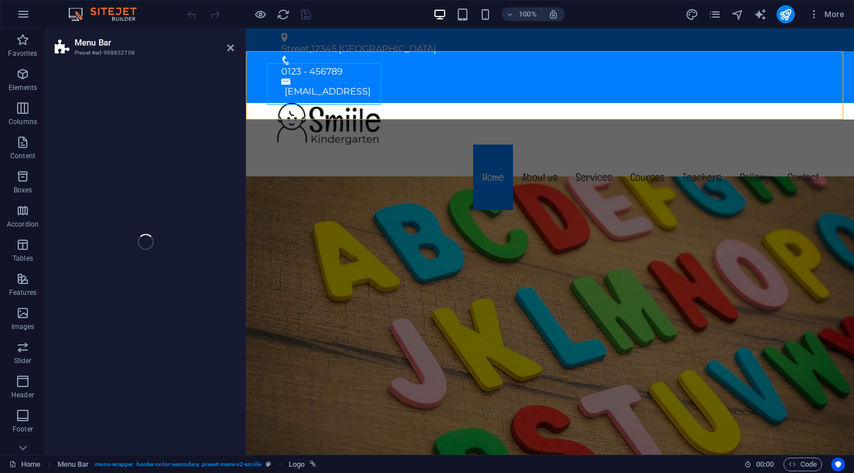
click at [315, 103] on div at bounding box center [550, 124] width 556 height 42
select select "px"
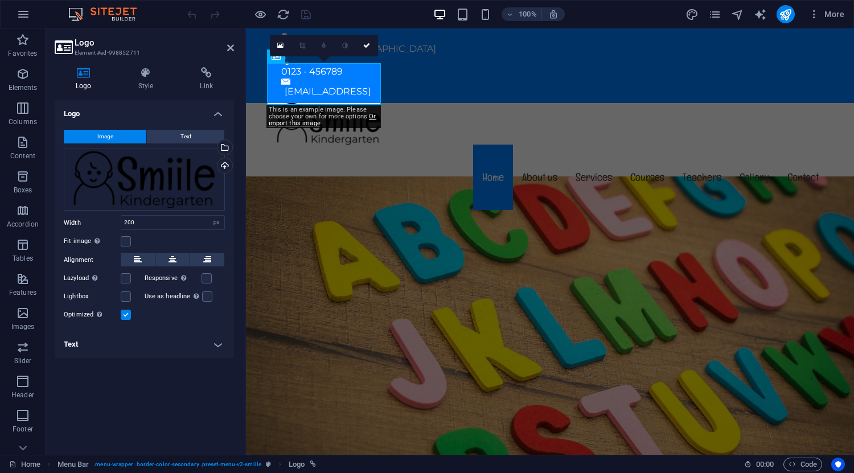
click at [235, 48] on aside "Logo Element #ed-998852711 Logo Style Link Logo Image Text Drag files here, cli…" at bounding box center [146, 241] width 201 height 427
click at [230, 47] on icon at bounding box center [230, 47] width 7 height 9
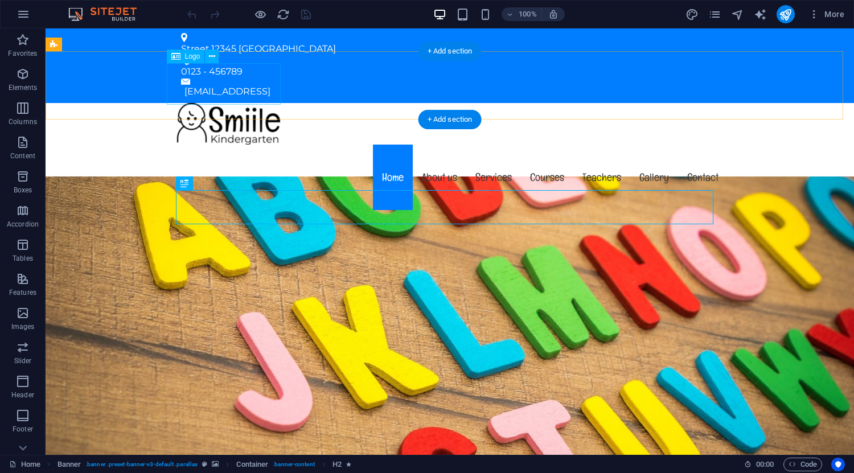
click at [244, 103] on div at bounding box center [450, 124] width 556 height 42
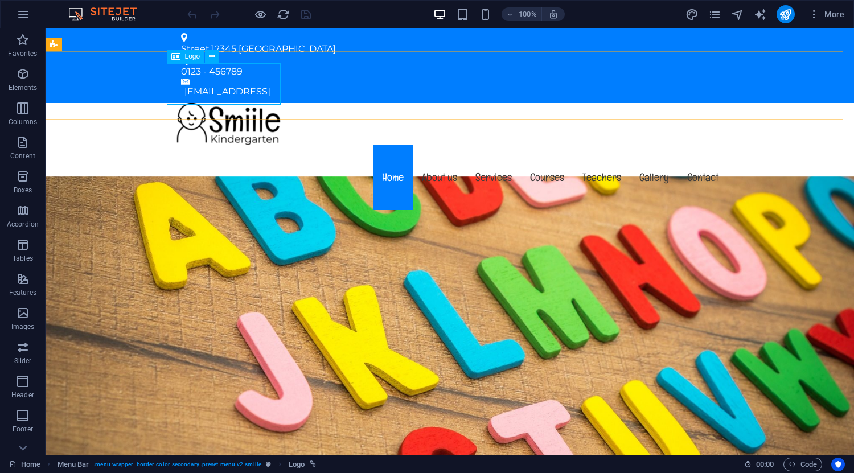
click at [191, 56] on span "Logo" at bounding box center [192, 56] width 15 height 7
drag, startPoint x: 195, startPoint y: 77, endPoint x: 226, endPoint y: 81, distance: 31.6
click at [226, 103] on div at bounding box center [450, 124] width 556 height 42
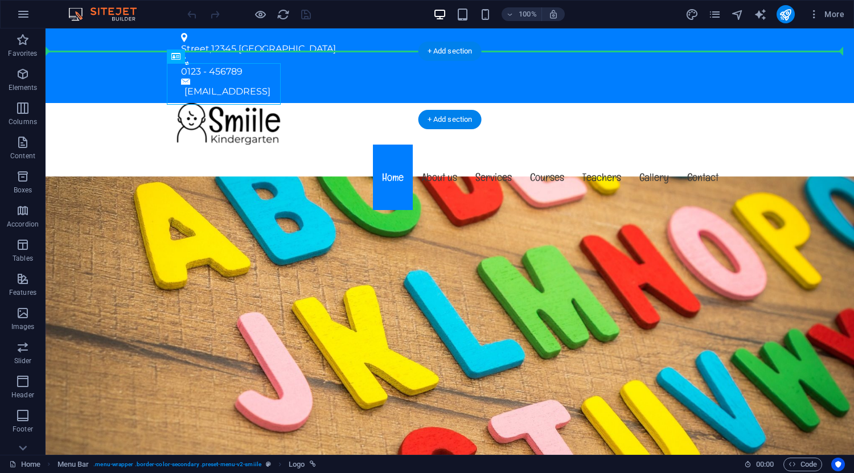
drag, startPoint x: 231, startPoint y: 87, endPoint x: 146, endPoint y: 75, distance: 85.8
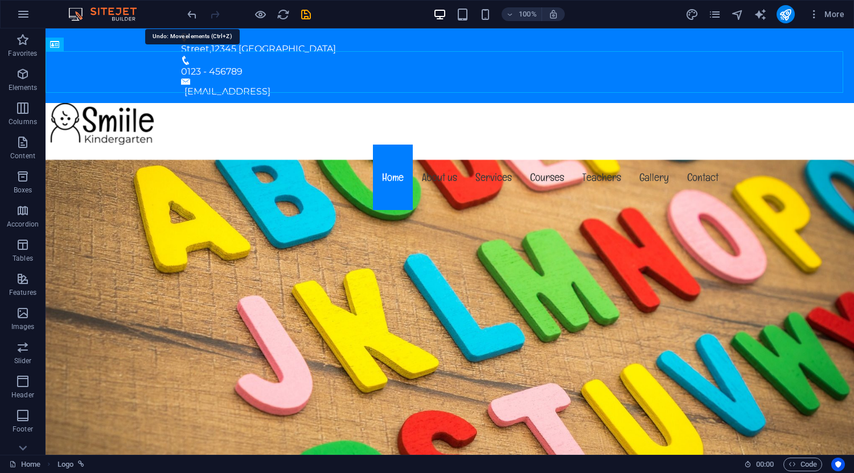
click at [190, 17] on icon "undo" at bounding box center [192, 14] width 13 height 13
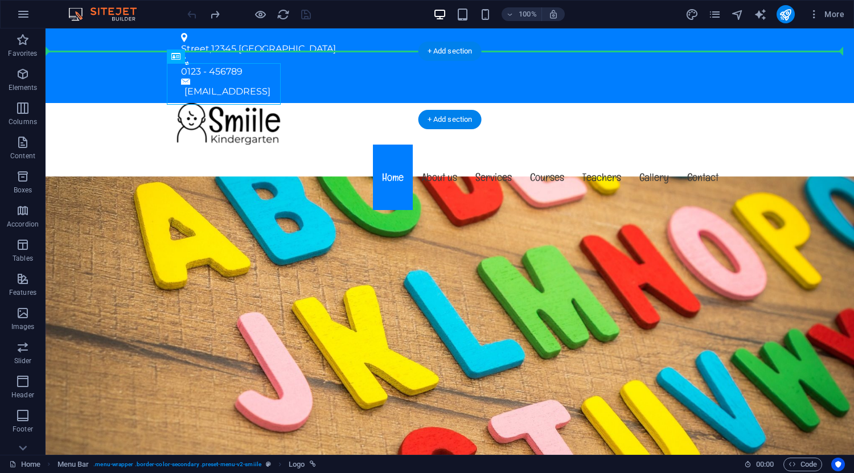
drag, startPoint x: 208, startPoint y: 77, endPoint x: 157, endPoint y: 80, distance: 51.3
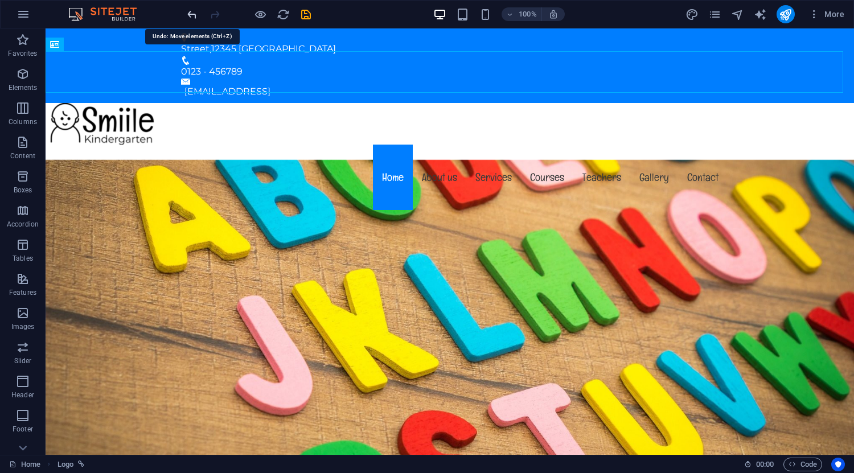
click at [190, 15] on icon "undo" at bounding box center [192, 14] width 13 height 13
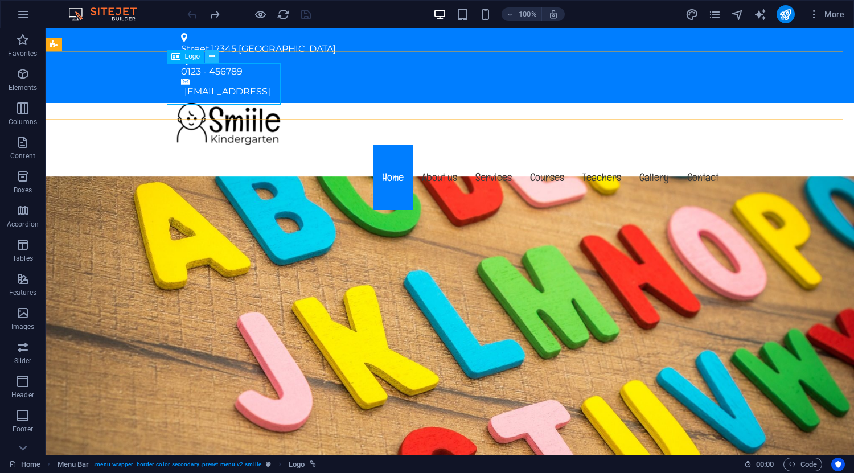
click at [208, 55] on button at bounding box center [212, 57] width 14 height 14
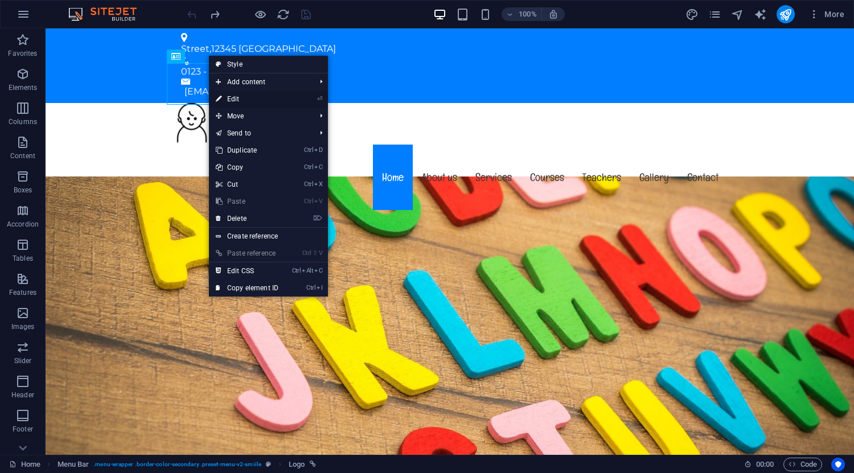
click at [257, 97] on link "⏎ Edit" at bounding box center [247, 99] width 76 height 17
select select "px"
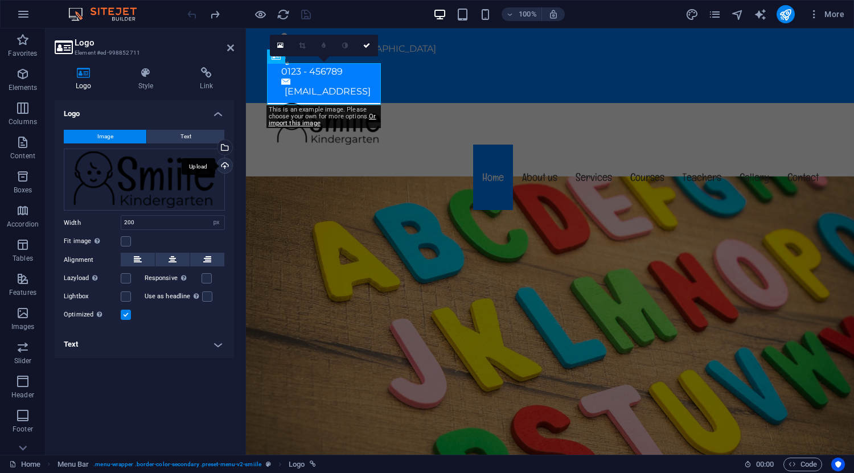
click at [227, 164] on div "Upload" at bounding box center [223, 166] width 17 height 17
click at [224, 164] on div "Upload" at bounding box center [223, 166] width 17 height 17
click at [226, 164] on div "Upload" at bounding box center [223, 166] width 17 height 17
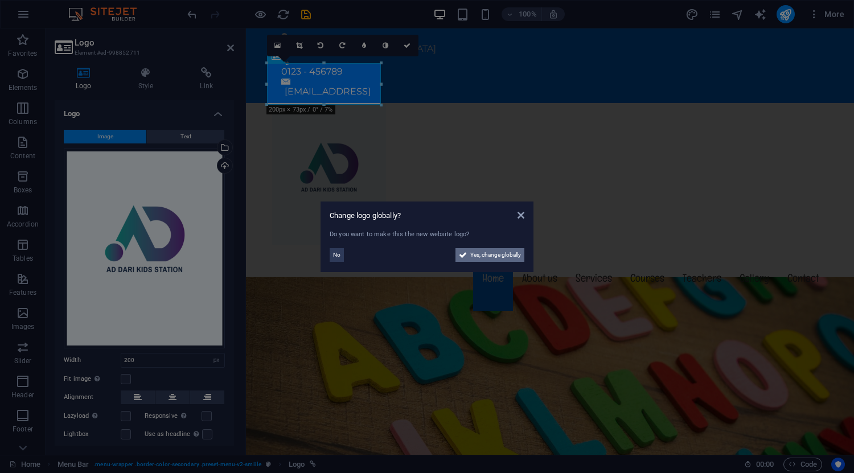
click at [506, 257] on span "Yes, change globally" at bounding box center [496, 255] width 51 height 14
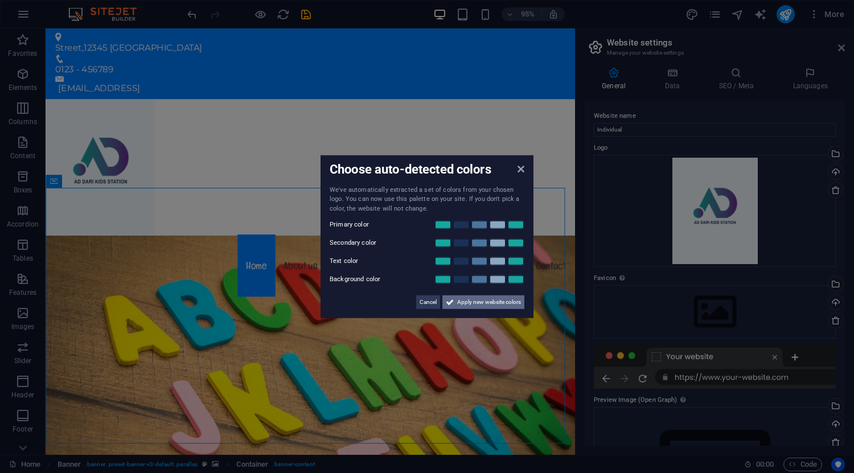
click at [490, 298] on span "Apply new website colors" at bounding box center [489, 303] width 64 height 14
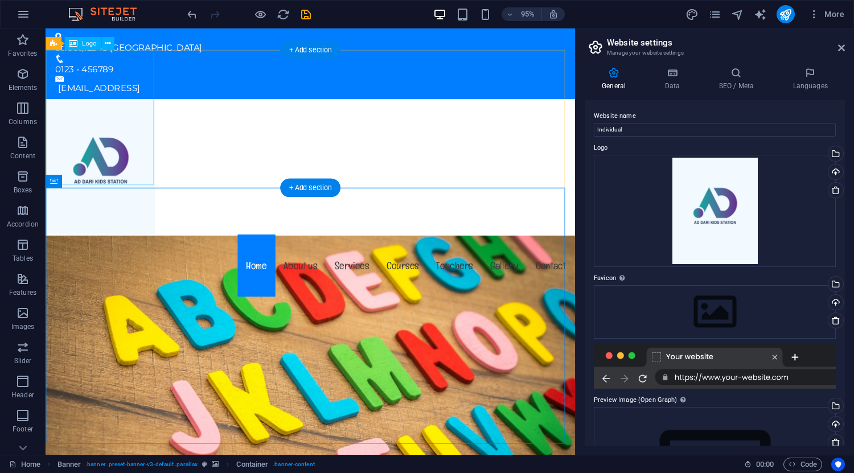
click at [116, 103] on div at bounding box center [325, 174] width 556 height 142
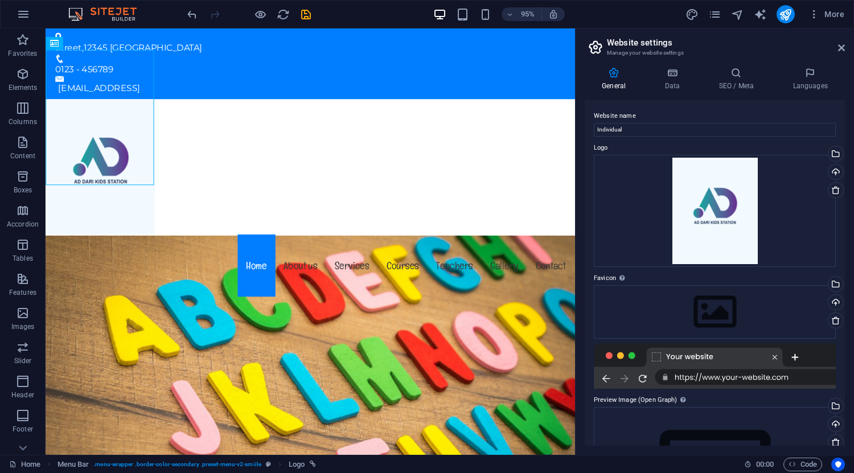
click at [841, 43] on h2 "Website settings" at bounding box center [726, 43] width 238 height 10
click at [843, 47] on icon at bounding box center [842, 47] width 7 height 9
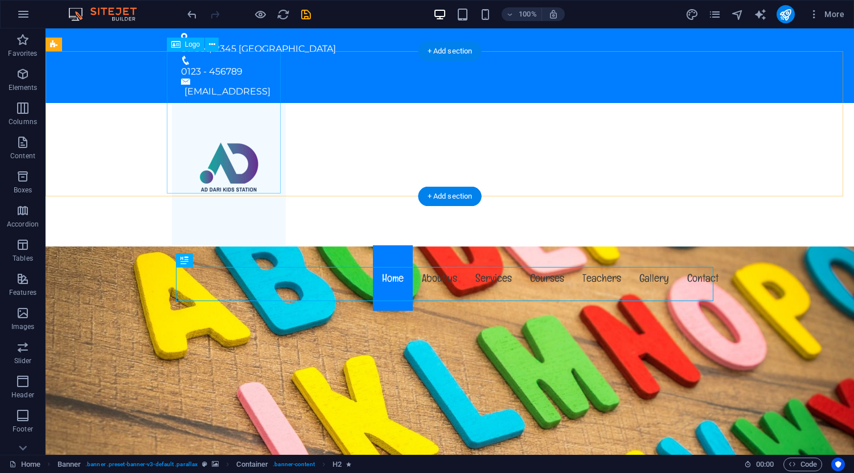
click at [232, 129] on div at bounding box center [450, 174] width 556 height 142
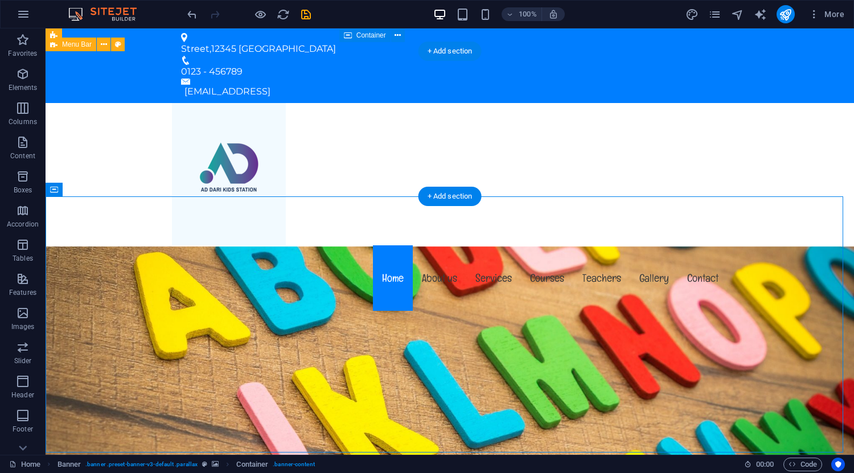
click at [165, 131] on div "Menu Home About us Services Courses Teachers Gallery Contact" at bounding box center [450, 208] width 809 height 211
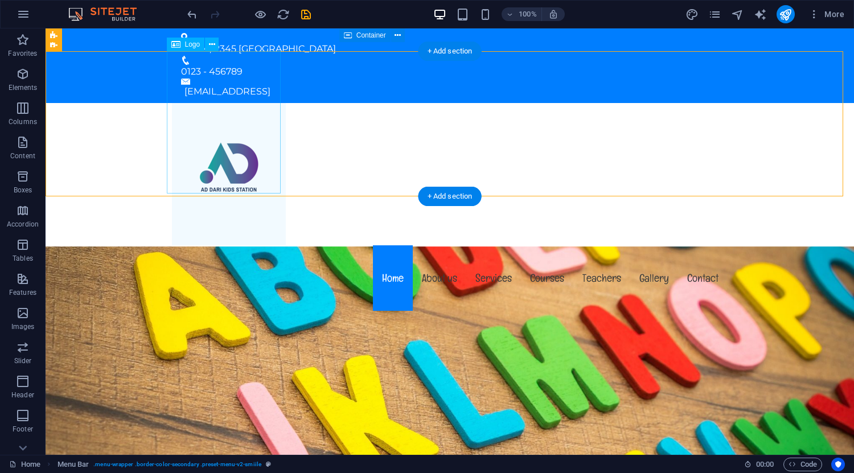
click at [213, 132] on div at bounding box center [450, 174] width 556 height 142
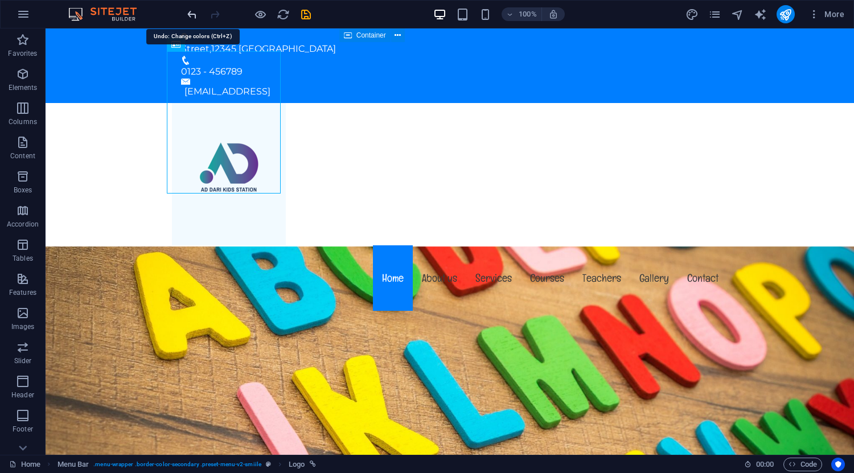
click at [189, 14] on icon "undo" at bounding box center [192, 14] width 13 height 13
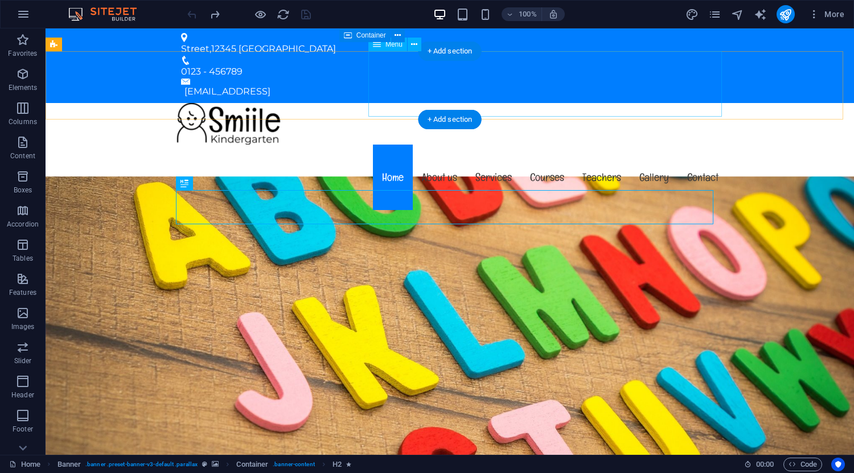
click at [444, 145] on nav "Home About us Services Courses Teachers Gallery Contact" at bounding box center [450, 178] width 556 height 66
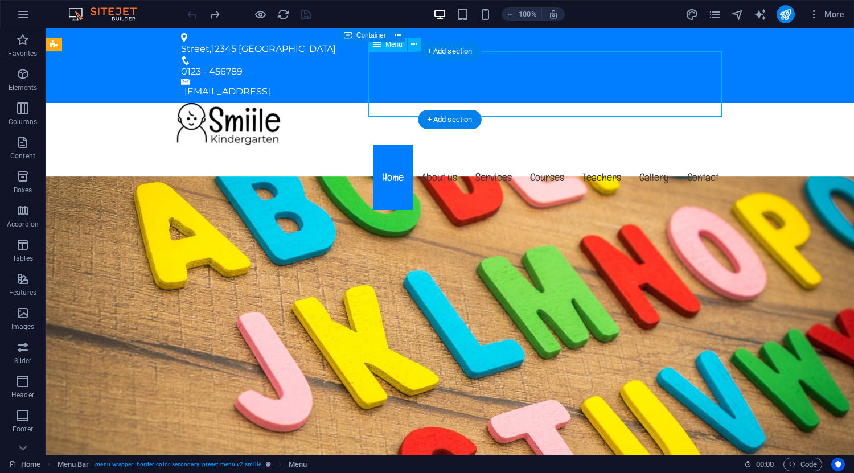
click at [439, 145] on nav "Home About us Services Courses Teachers Gallery Contact" at bounding box center [450, 178] width 556 height 66
click at [445, 145] on nav "Home About us Services Courses Teachers Gallery Contact" at bounding box center [450, 178] width 556 height 66
click at [449, 145] on nav "Home About us Services Courses Teachers Gallery Contact" at bounding box center [450, 178] width 556 height 66
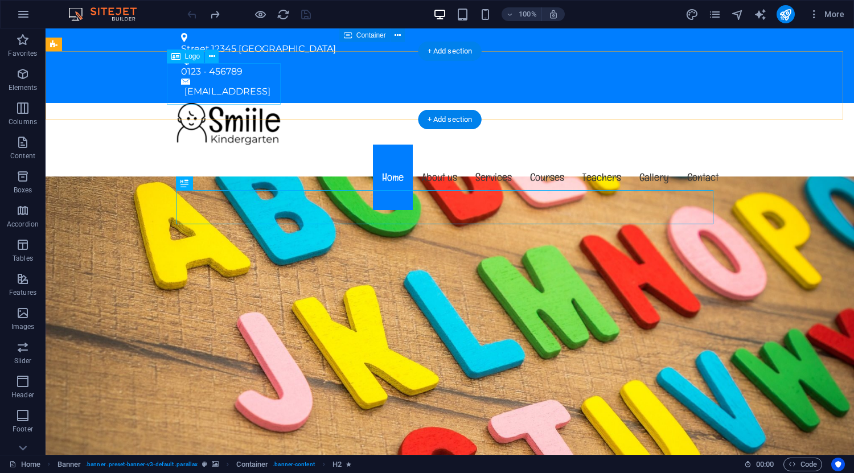
click at [198, 103] on div at bounding box center [450, 124] width 556 height 42
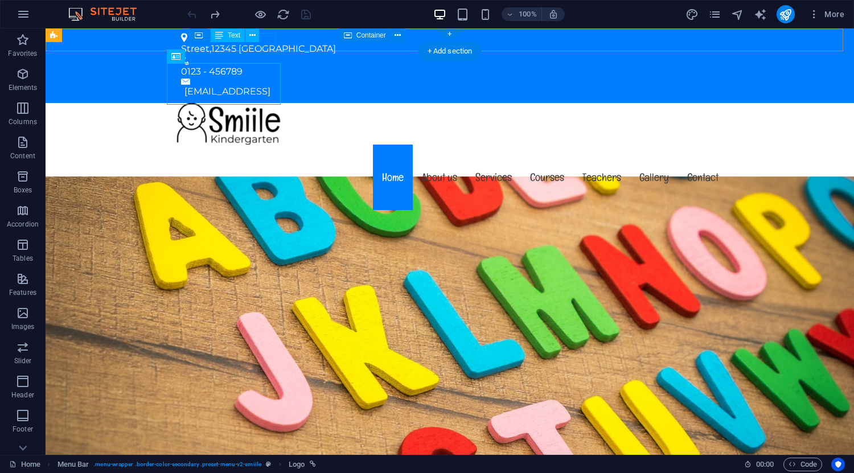
click at [265, 43] on div "[STREET_ADDRESS]" at bounding box center [445, 49] width 529 height 14
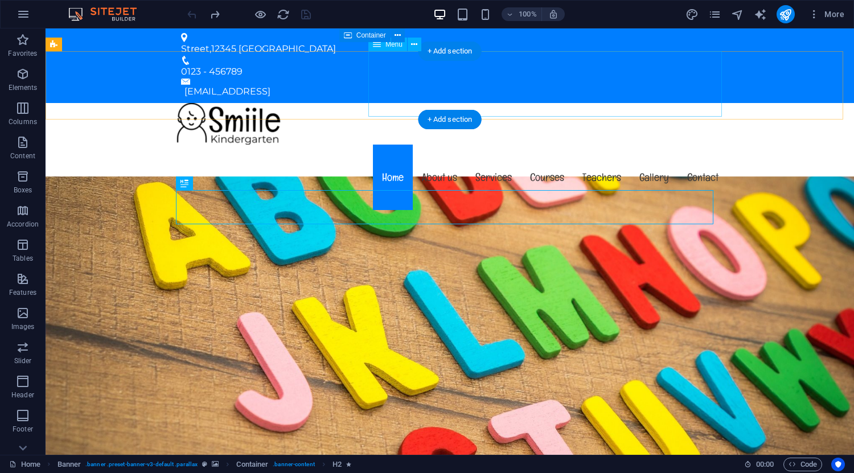
click at [440, 145] on nav "Home About us Services Courses Teachers Gallery Contact" at bounding box center [450, 178] width 556 height 66
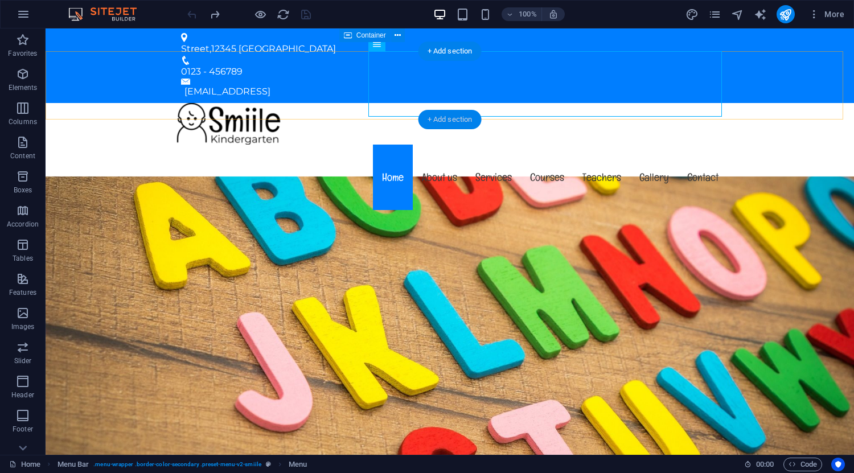
click at [457, 127] on div "+ Add section" at bounding box center [450, 119] width 63 height 19
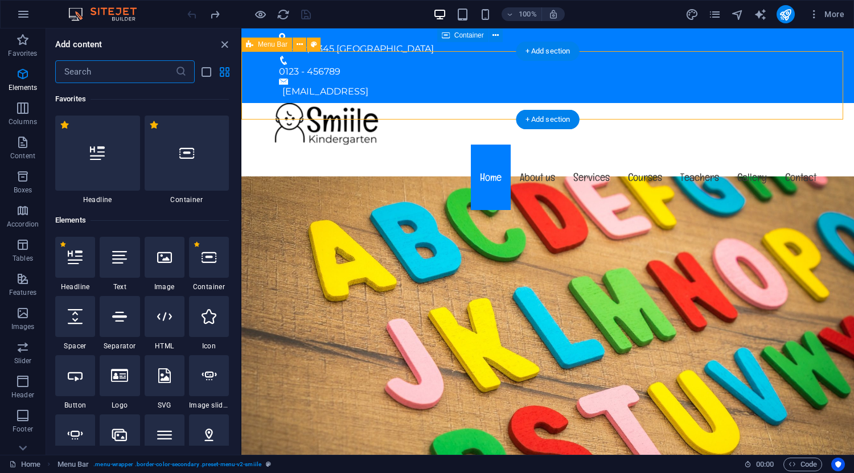
scroll to position [1993, 0]
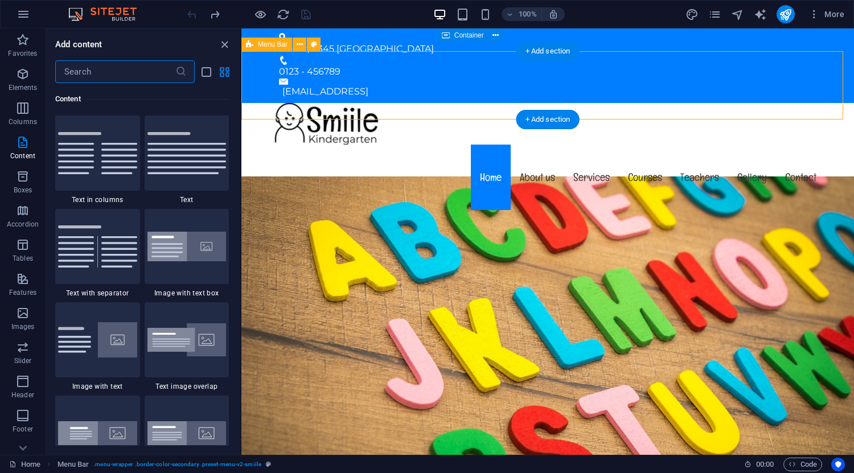
click at [835, 103] on div "Menu Home About us Services Courses Teachers Gallery Contact" at bounding box center [548, 158] width 613 height 110
click at [224, 44] on icon "close panel" at bounding box center [224, 44] width 13 height 13
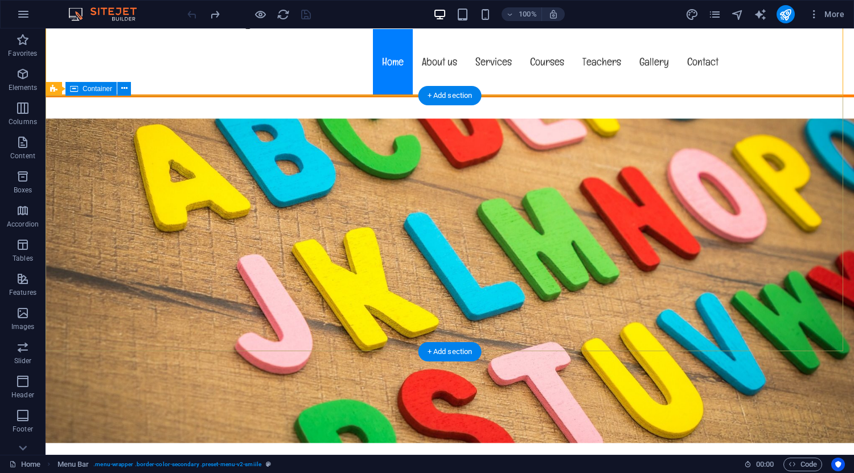
scroll to position [214, 0]
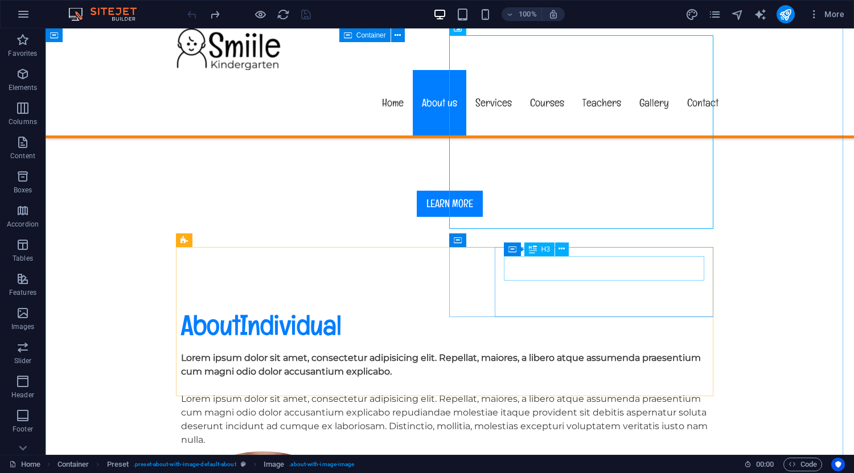
scroll to position [498, 0]
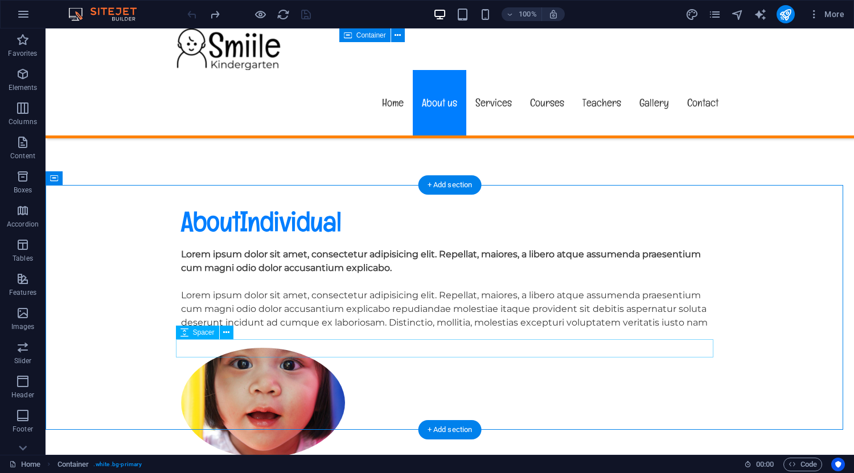
scroll to position [641, 0]
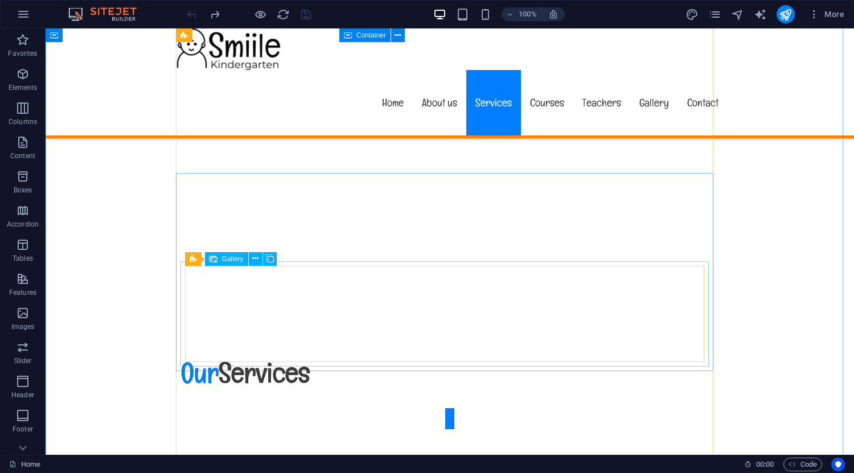
scroll to position [1638, 0]
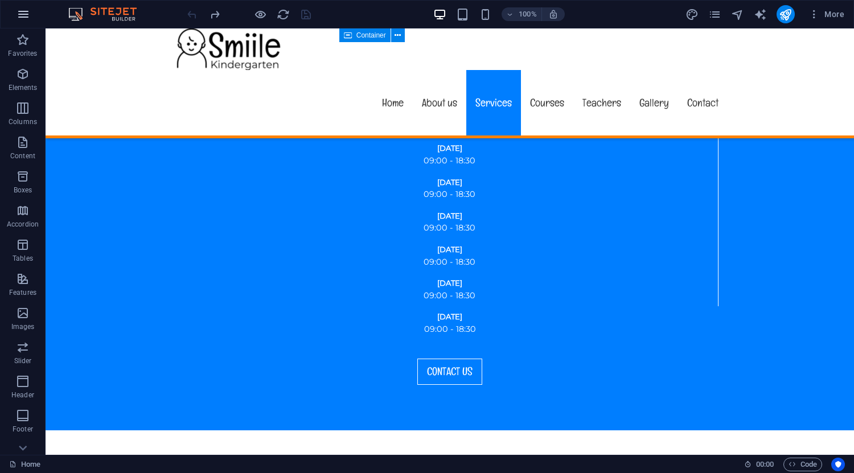
click at [19, 10] on icon "button" at bounding box center [24, 14] width 14 height 14
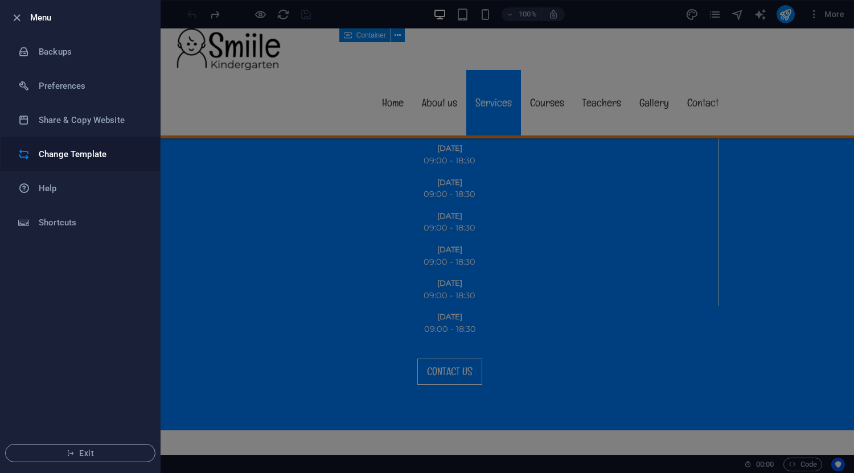
click at [69, 153] on h6 "Change Template" at bounding box center [91, 155] width 105 height 14
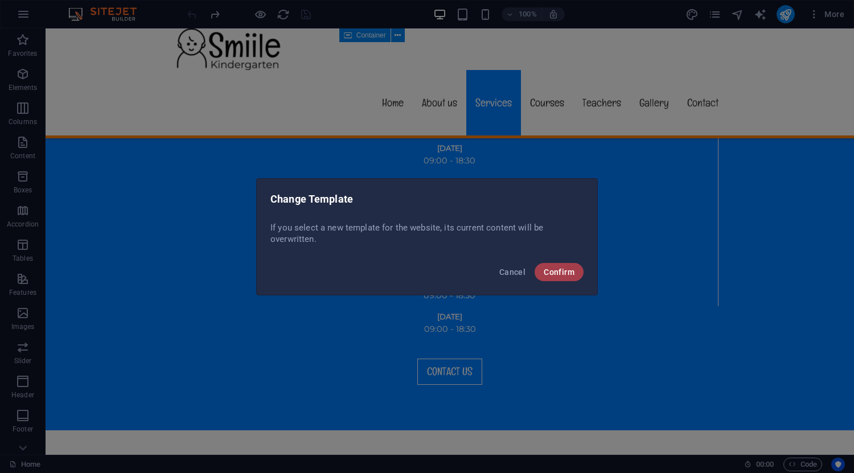
click at [558, 275] on span "Confirm" at bounding box center [559, 272] width 31 height 9
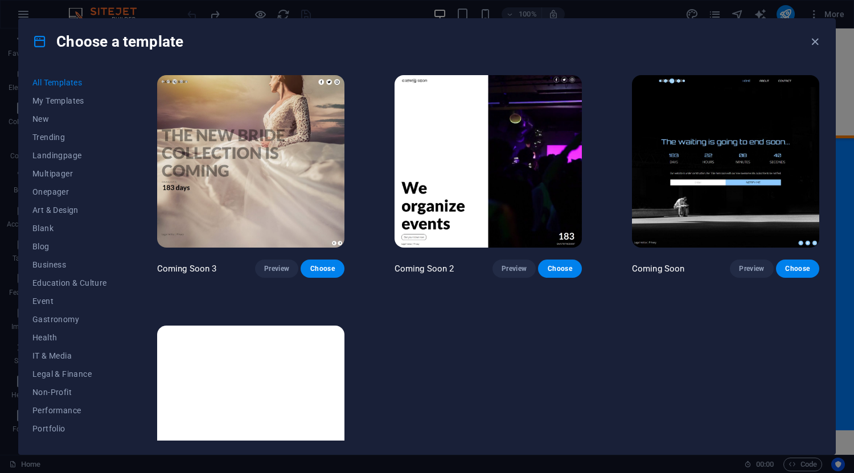
scroll to position [13471, 0]
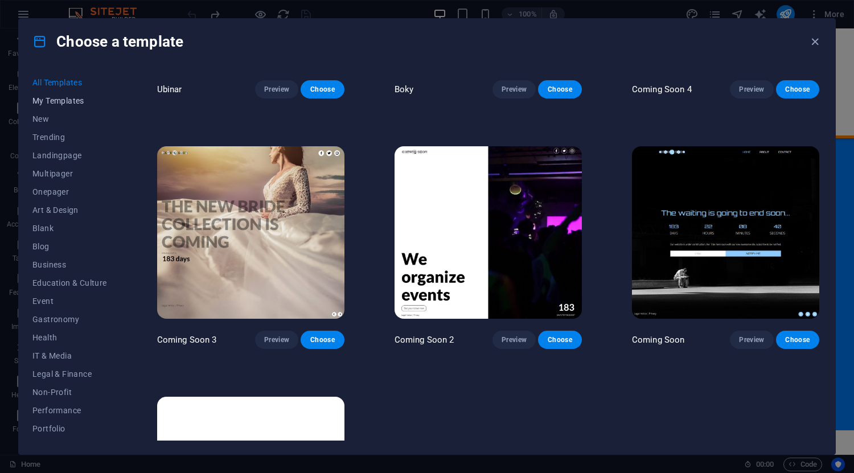
click at [69, 102] on span "My Templates" at bounding box center [69, 100] width 75 height 9
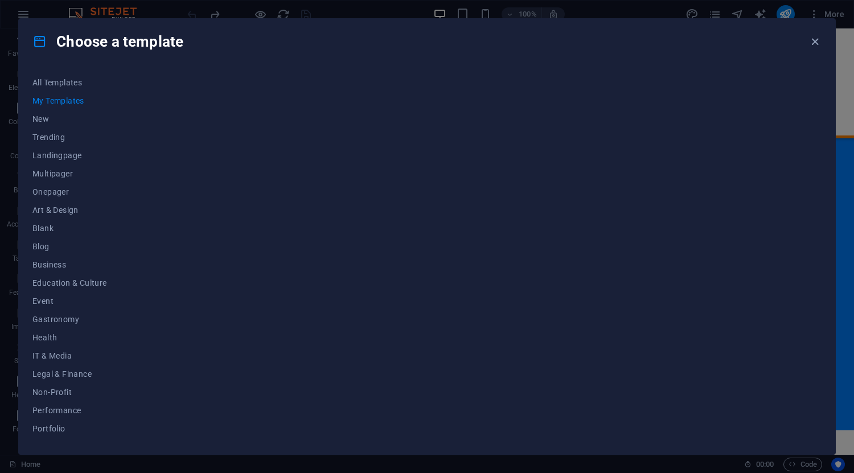
scroll to position [0, 0]
click at [47, 120] on span "New" at bounding box center [69, 118] width 75 height 9
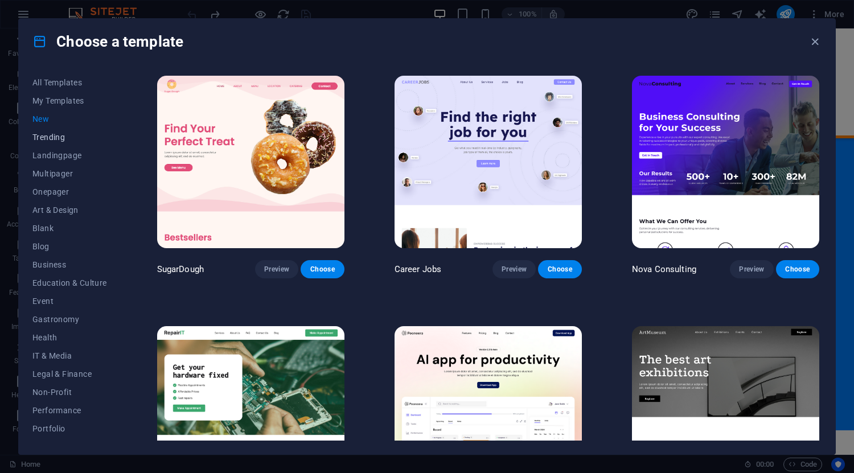
click at [49, 138] on span "Trending" at bounding box center [69, 137] width 75 height 9
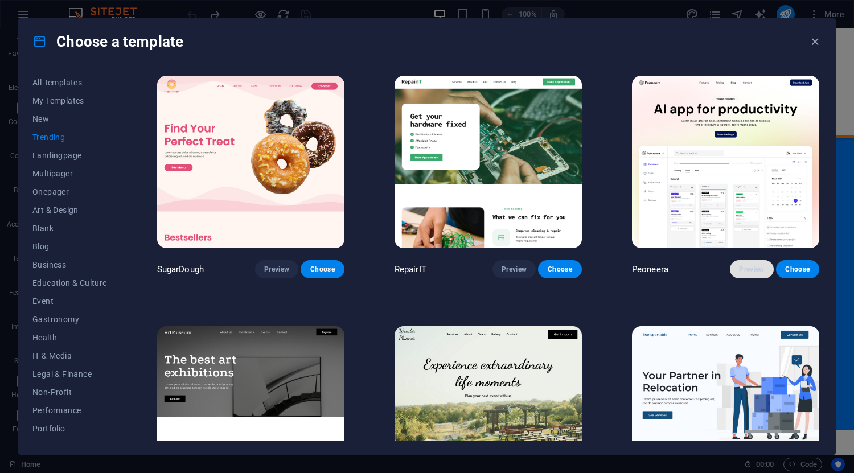
click at [747, 265] on span "Preview" at bounding box center [751, 269] width 25 height 9
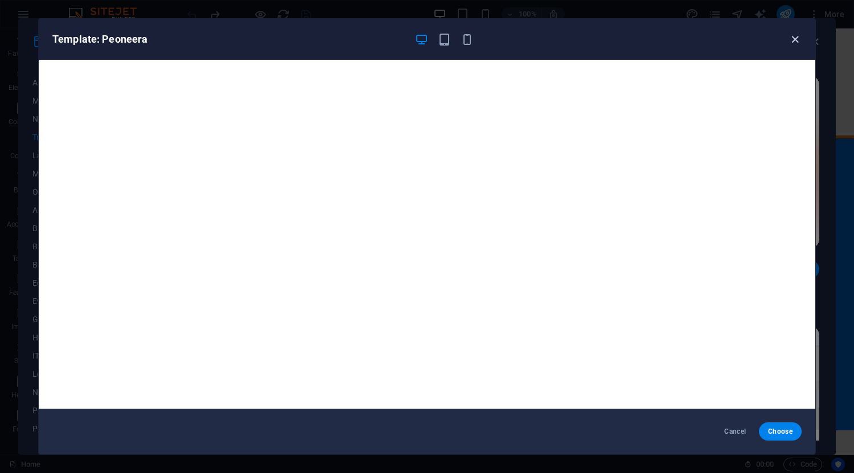
click at [791, 40] on icon "button" at bounding box center [795, 39] width 13 height 13
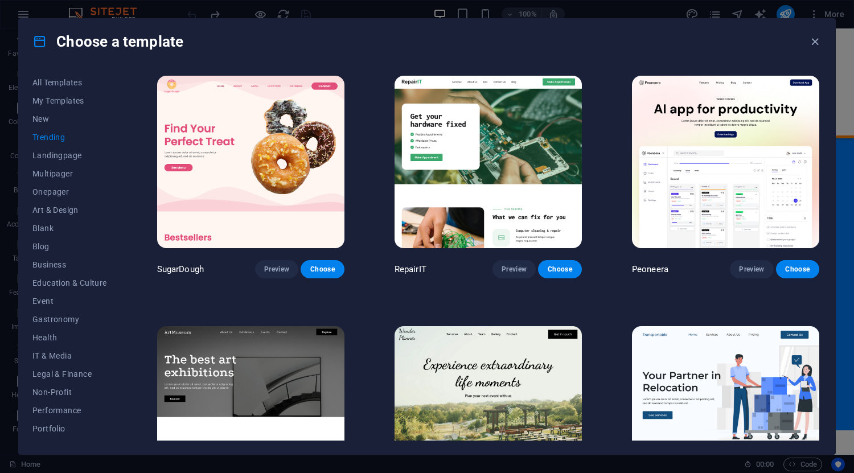
click at [445, 155] on img at bounding box center [488, 162] width 187 height 173
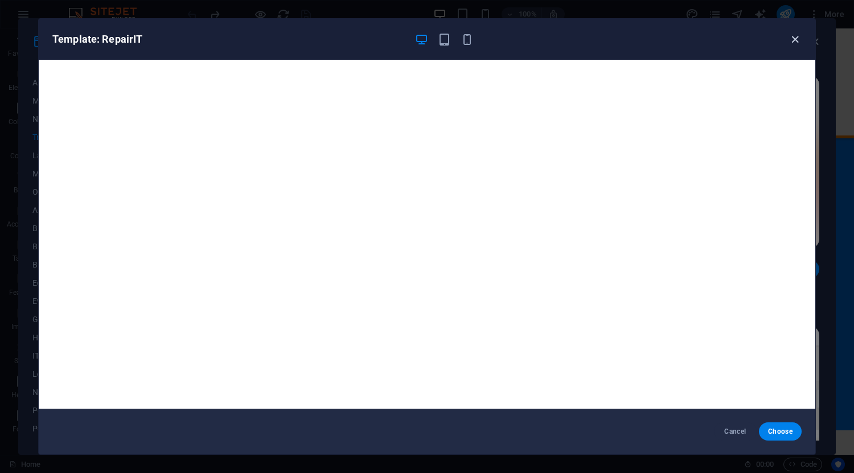
click at [796, 38] on icon "button" at bounding box center [795, 39] width 13 height 13
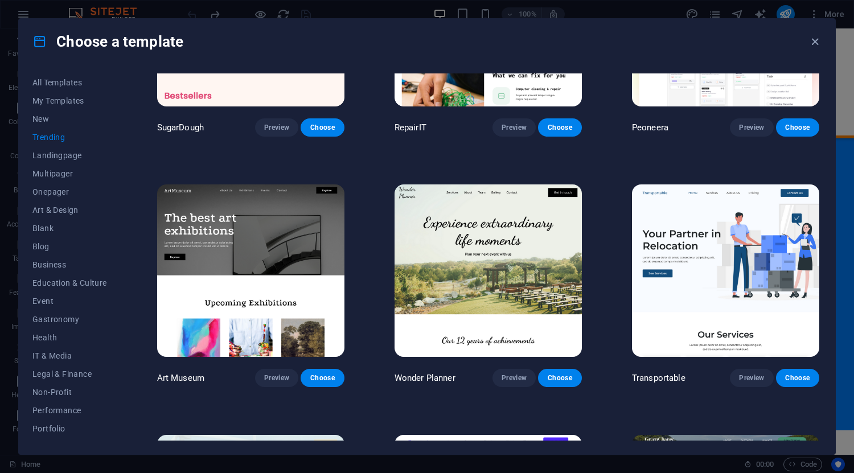
scroll to position [142, 0]
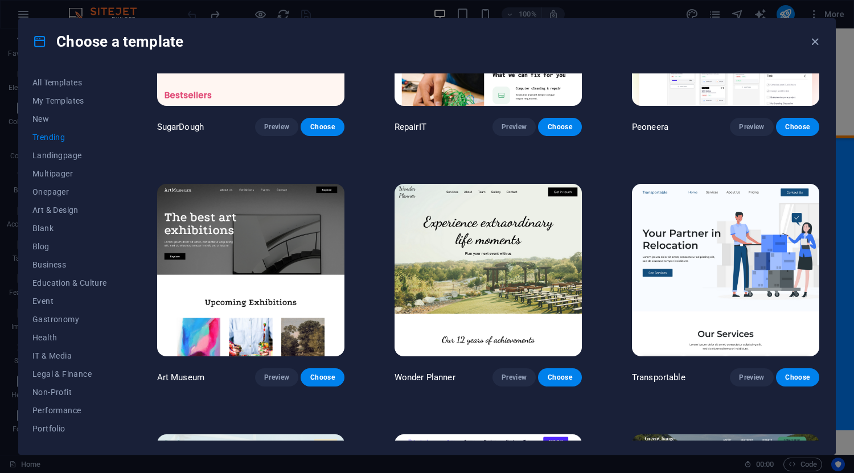
click at [707, 234] on img at bounding box center [725, 270] width 187 height 173
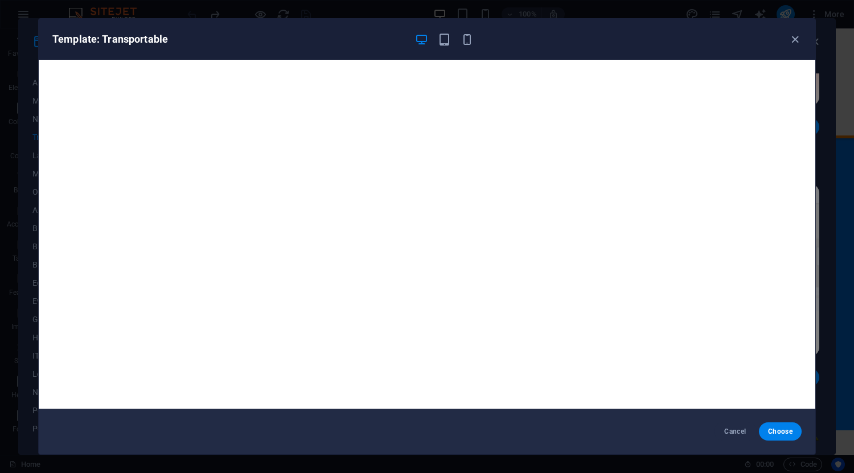
click at [805, 34] on div "Template: Transportable" at bounding box center [427, 39] width 777 height 41
click at [794, 40] on icon "button" at bounding box center [795, 39] width 13 height 13
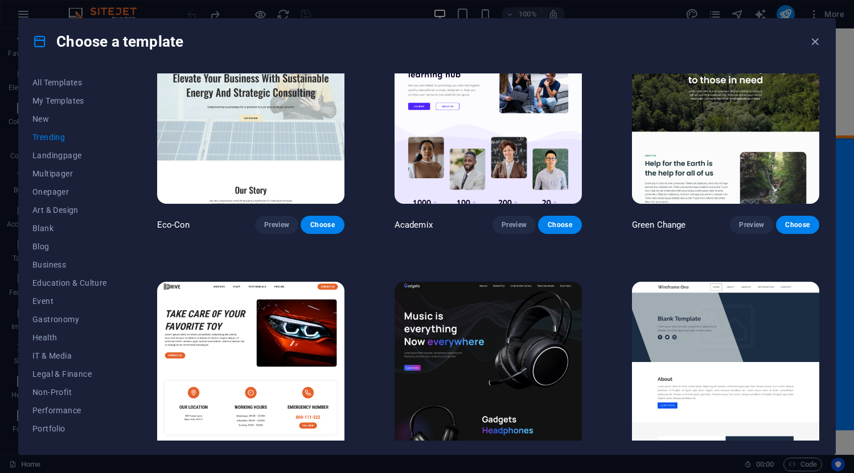
scroll to position [570, 0]
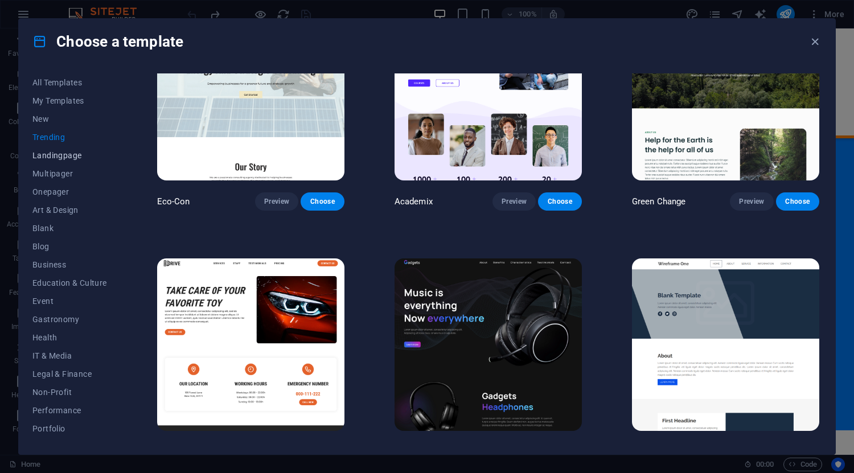
click at [70, 157] on span "Landingpage" at bounding box center [69, 155] width 75 height 9
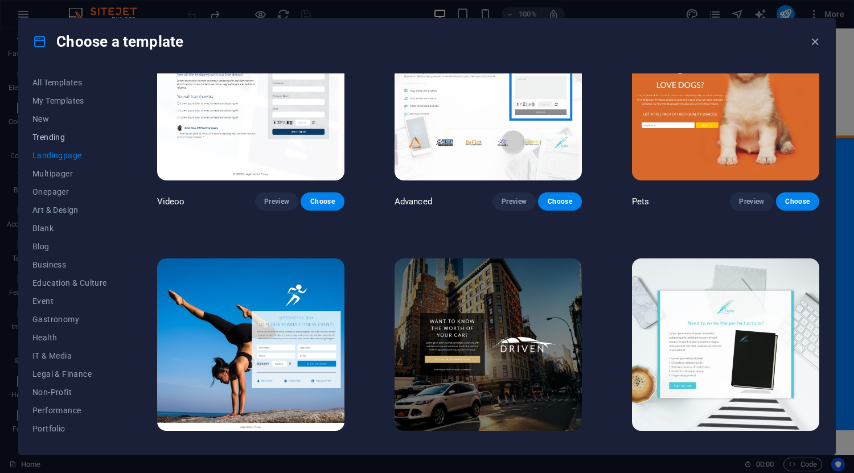
click at [60, 142] on button "Trending" at bounding box center [69, 137] width 75 height 18
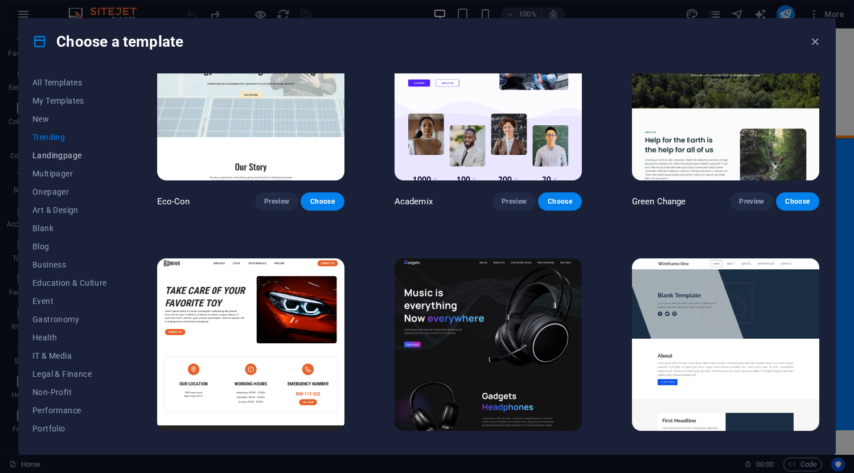
click at [64, 155] on span "Landingpage" at bounding box center [69, 155] width 75 height 9
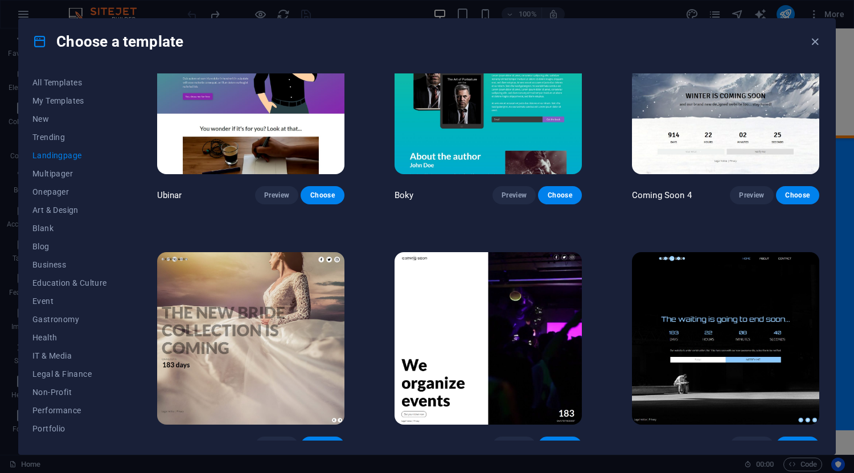
scroll to position [1331, 0]
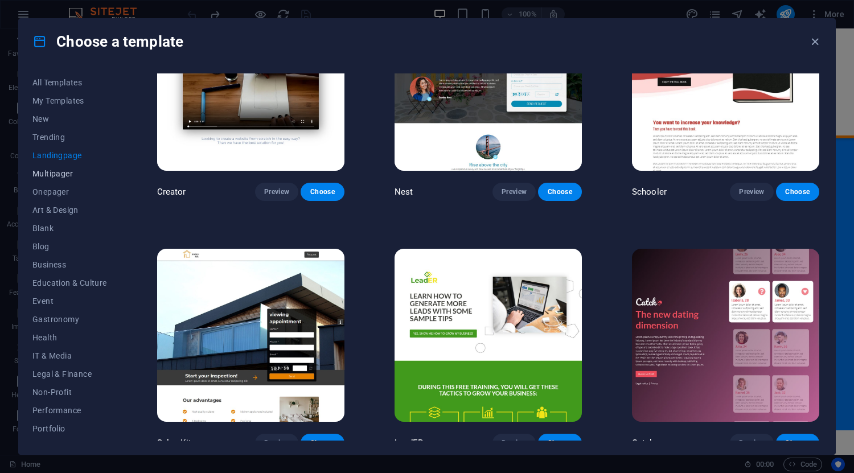
click at [77, 173] on span "Multipager" at bounding box center [69, 173] width 75 height 9
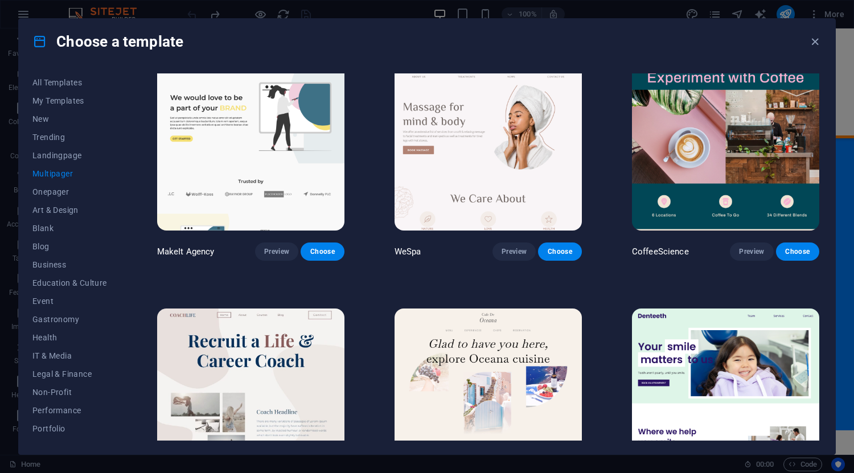
scroll to position [1830, 0]
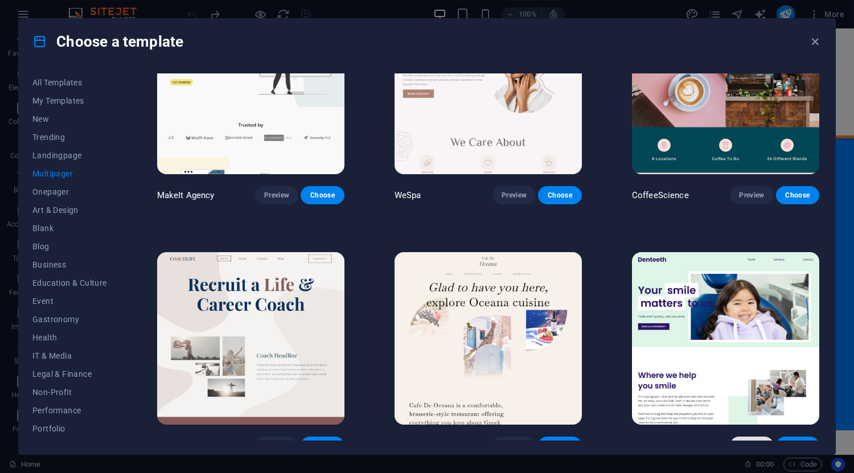
click at [756, 441] on span "Preview" at bounding box center [751, 445] width 25 height 9
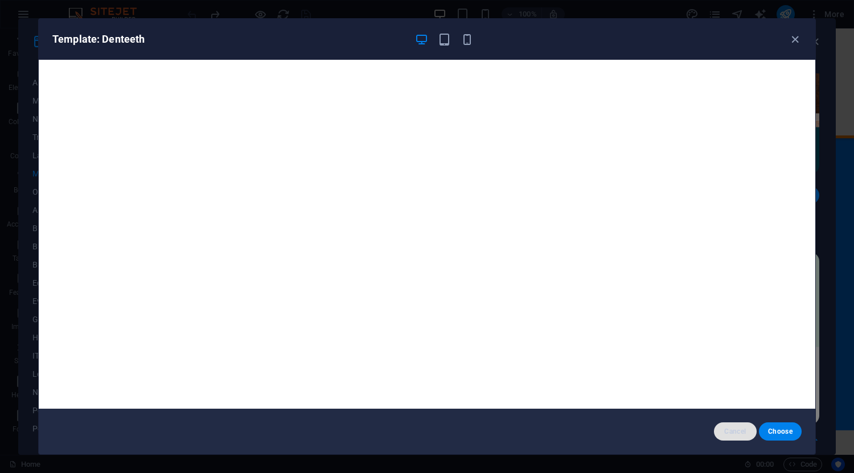
click at [738, 428] on span "Cancel" at bounding box center [735, 431] width 24 height 9
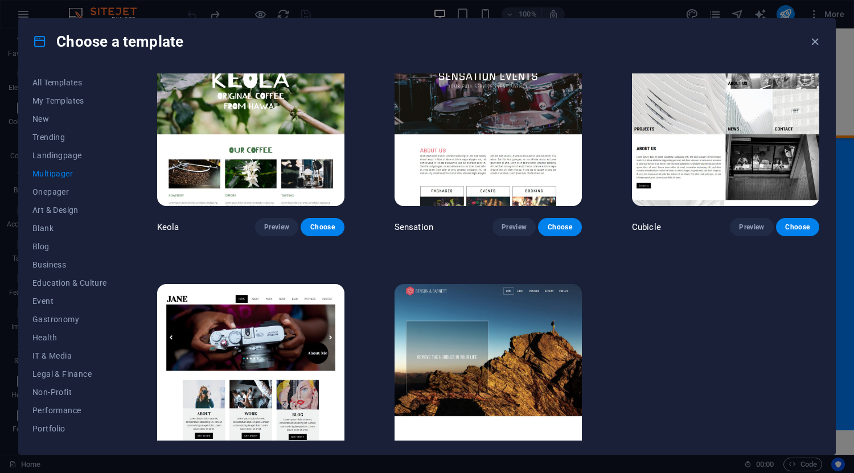
scroll to position [5319, 0]
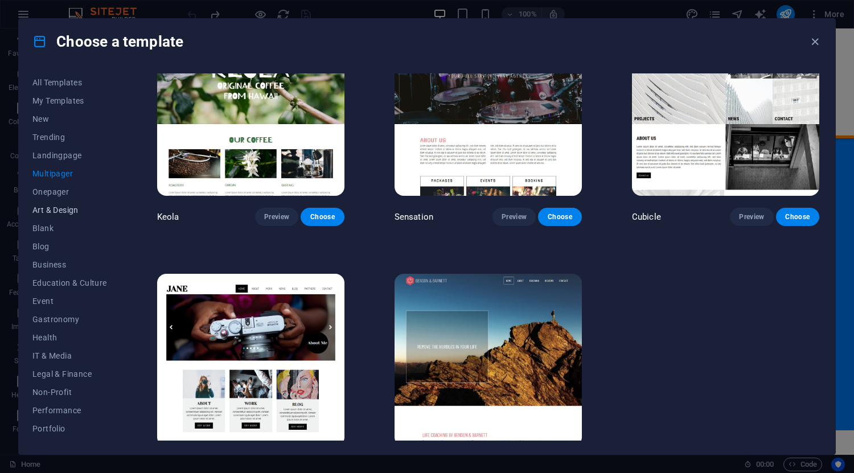
click at [43, 206] on span "Art & Design" at bounding box center [69, 210] width 75 height 9
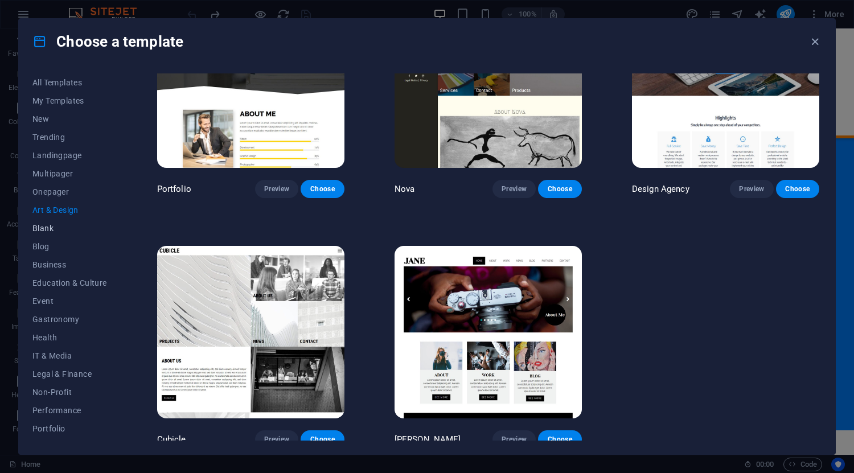
click at [42, 224] on span "Blank" at bounding box center [69, 228] width 75 height 9
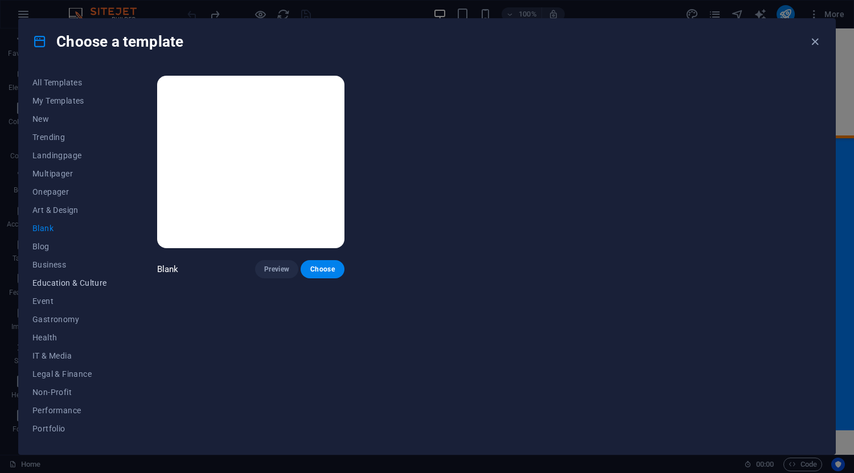
scroll to position [0, 0]
click at [81, 283] on span "Education & Culture" at bounding box center [69, 283] width 75 height 9
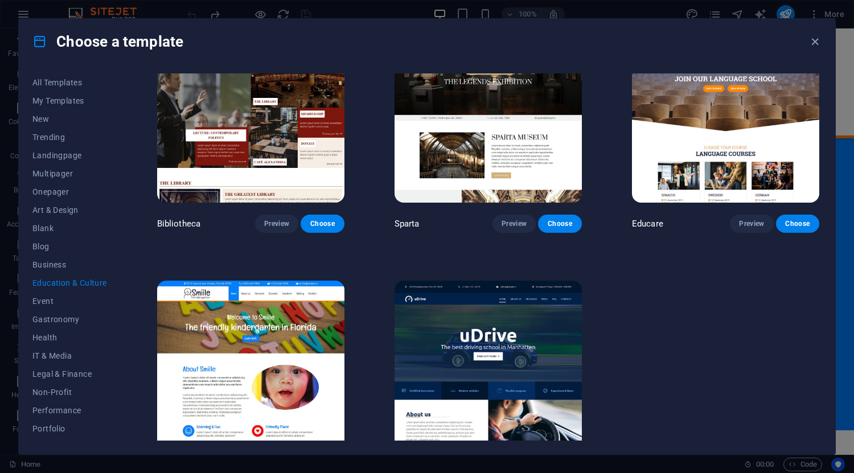
scroll to position [334, 0]
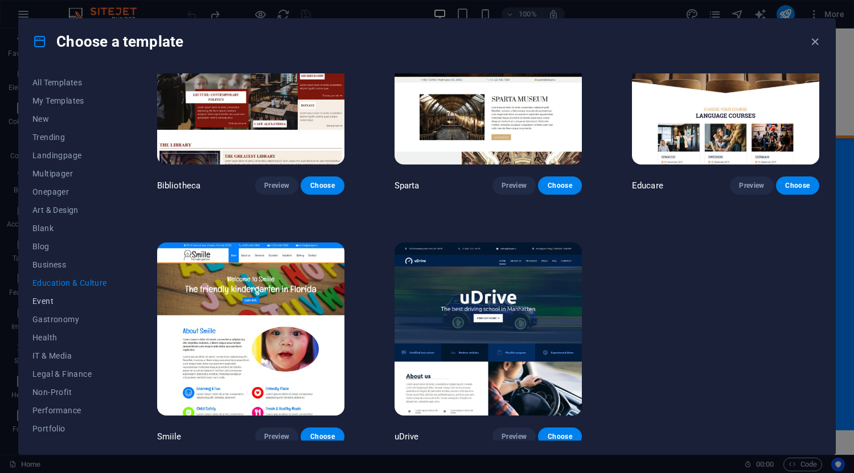
click at [59, 300] on span "Event" at bounding box center [69, 301] width 75 height 9
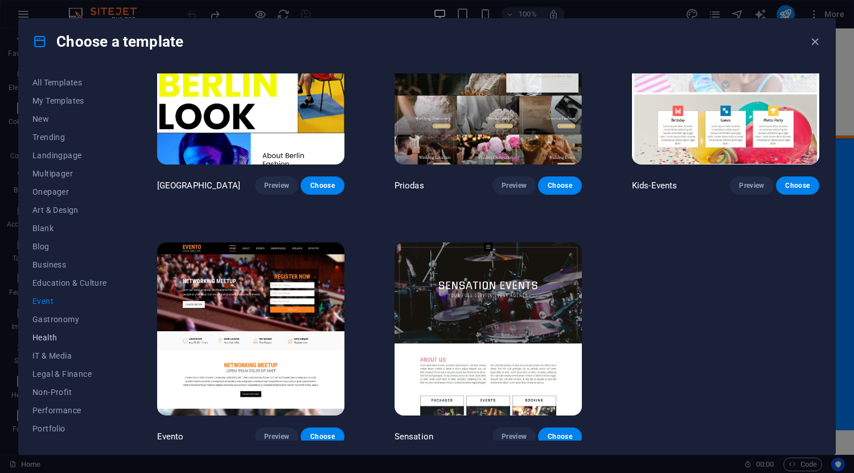
click at [51, 330] on button "Health" at bounding box center [69, 338] width 75 height 18
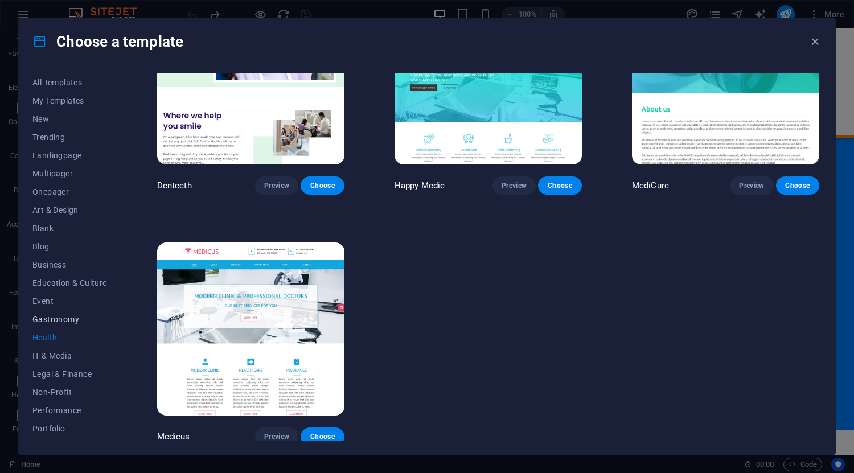
click at [56, 318] on span "Gastronomy" at bounding box center [69, 319] width 75 height 9
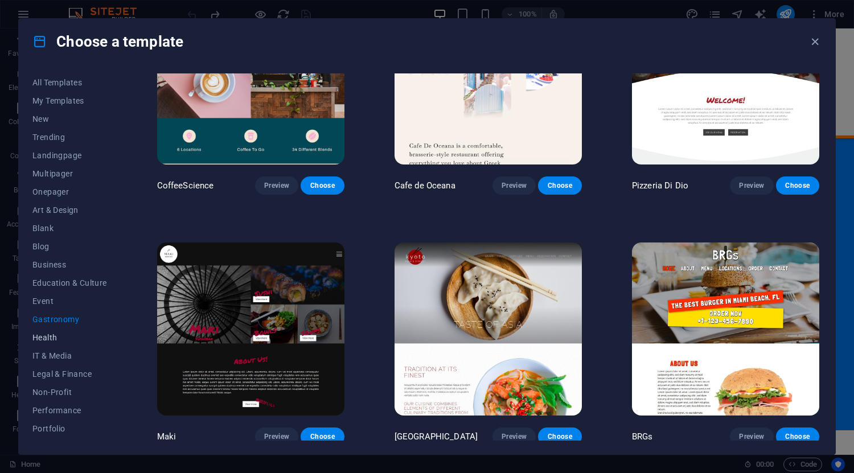
click at [51, 333] on span "Health" at bounding box center [69, 337] width 75 height 9
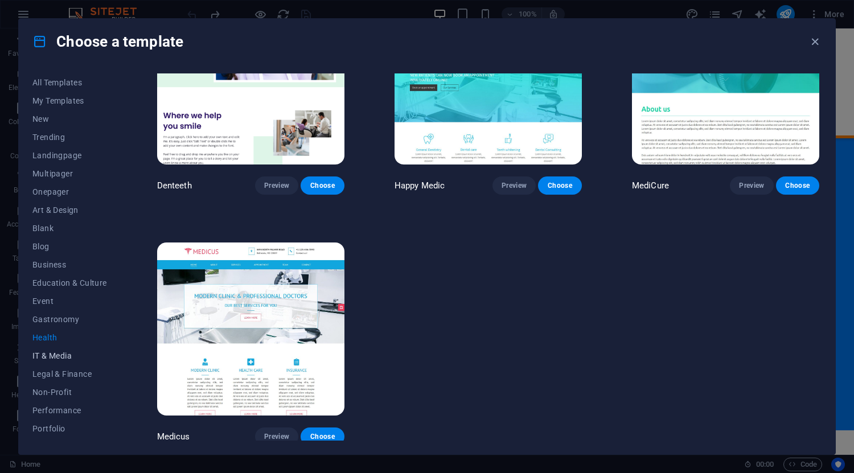
click at [44, 351] on span "IT & Media" at bounding box center [69, 355] width 75 height 9
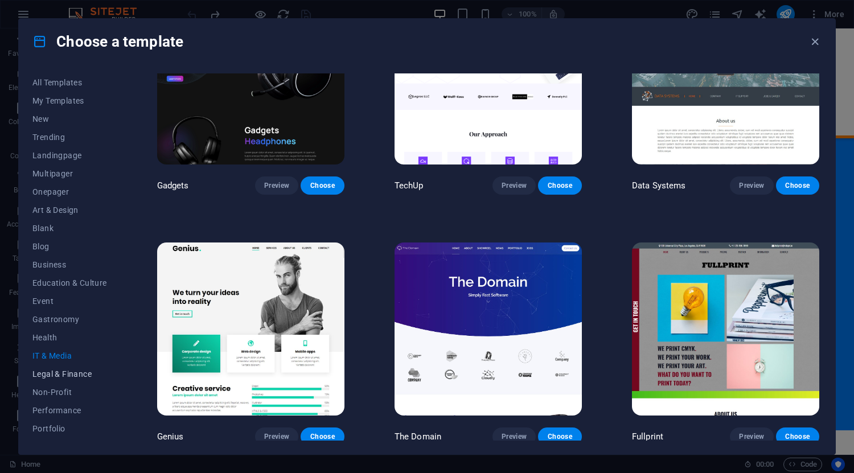
click at [52, 371] on span "Legal & Finance" at bounding box center [69, 374] width 75 height 9
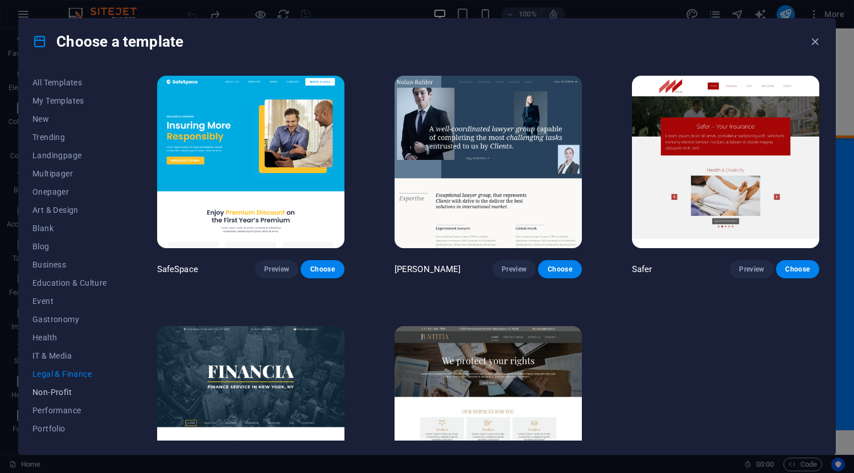
click at [50, 391] on span "Non-Profit" at bounding box center [69, 392] width 75 height 9
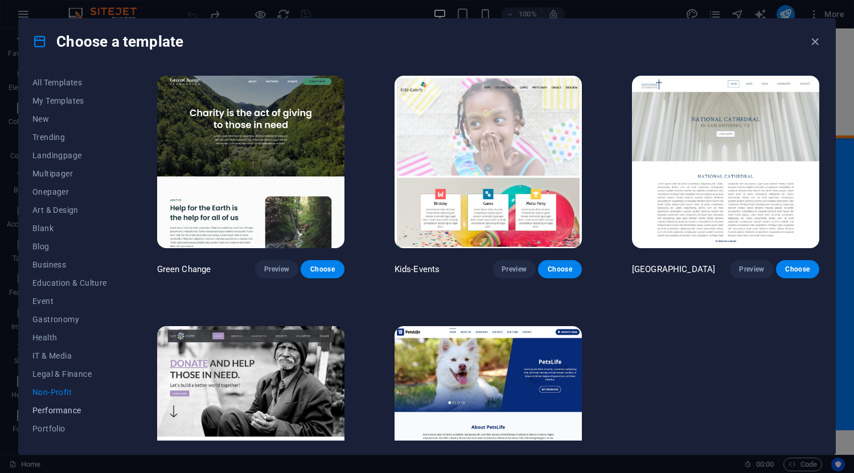
click at [50, 419] on button "Performance" at bounding box center [69, 411] width 75 height 18
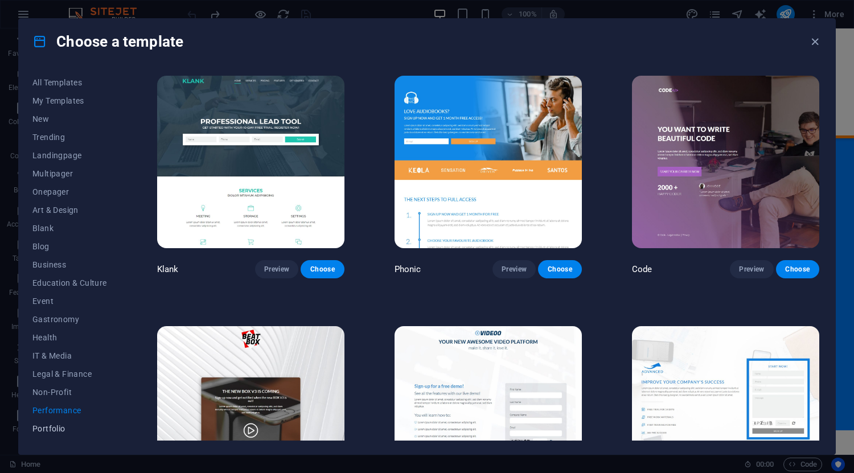
click at [49, 431] on span "Portfolio" at bounding box center [69, 428] width 75 height 9
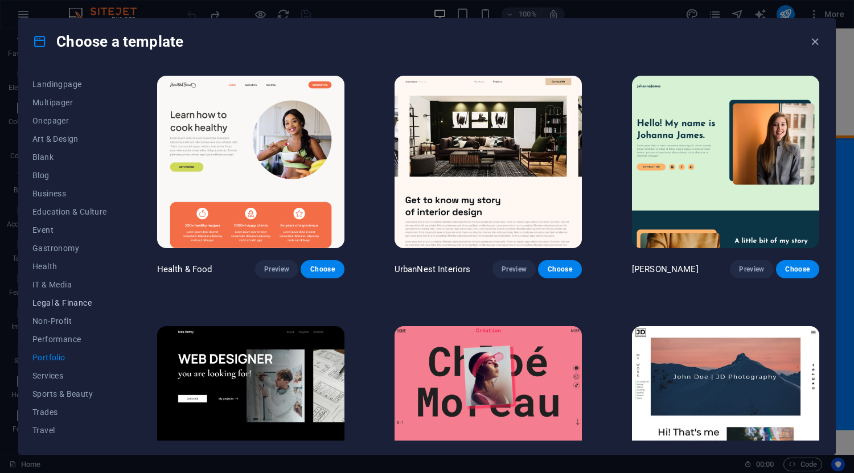
scroll to position [88, 0]
click at [820, 39] on icon "button" at bounding box center [815, 41] width 13 height 13
